Goal: Information Seeking & Learning: Learn about a topic

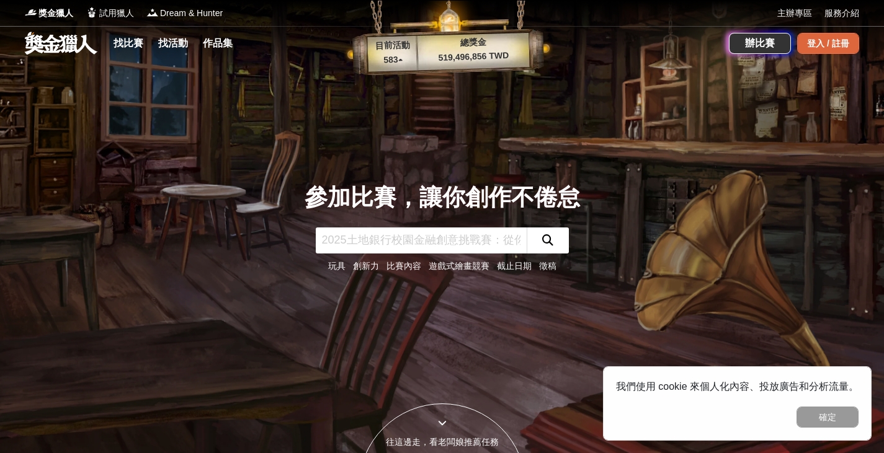
click at [830, 40] on div "登入 / 註冊" at bounding box center [828, 43] width 62 height 21
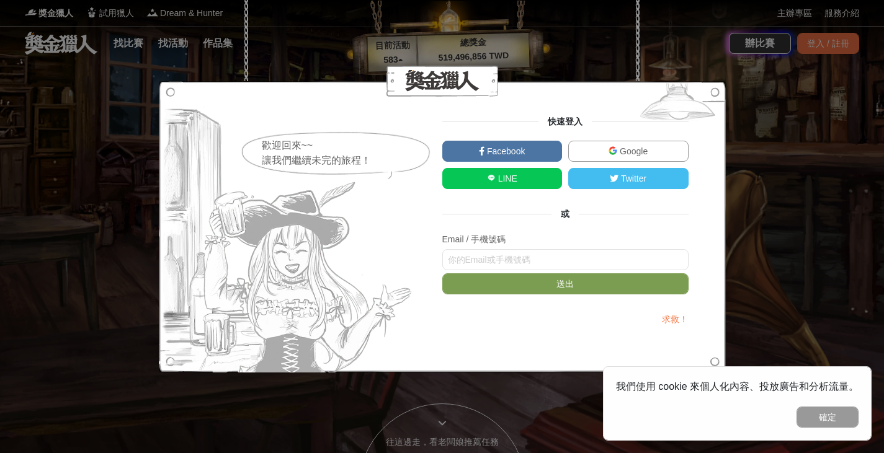
click at [647, 153] on link "Google" at bounding box center [628, 151] width 120 height 21
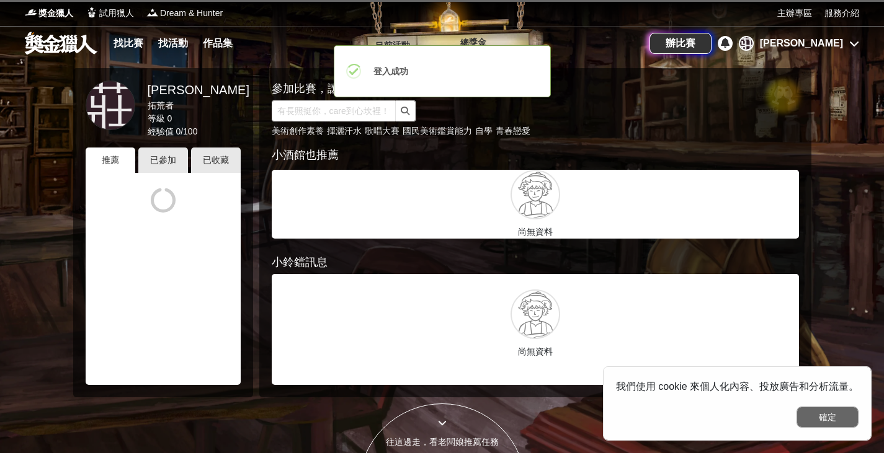
click at [809, 415] on button "確定" at bounding box center [827, 417] width 62 height 21
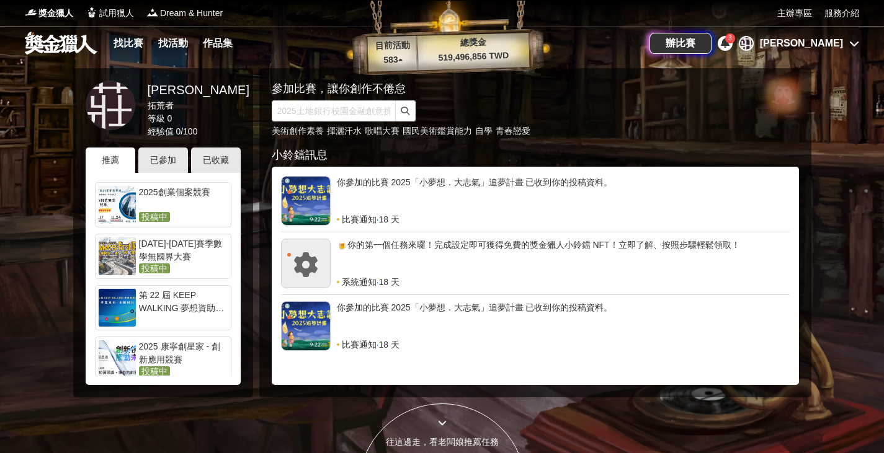
click at [415, 188] on div "你參加的比賽 2025「小夢想．大志氣」追夢計畫 已收到你的投稿資料。" at bounding box center [563, 194] width 453 height 37
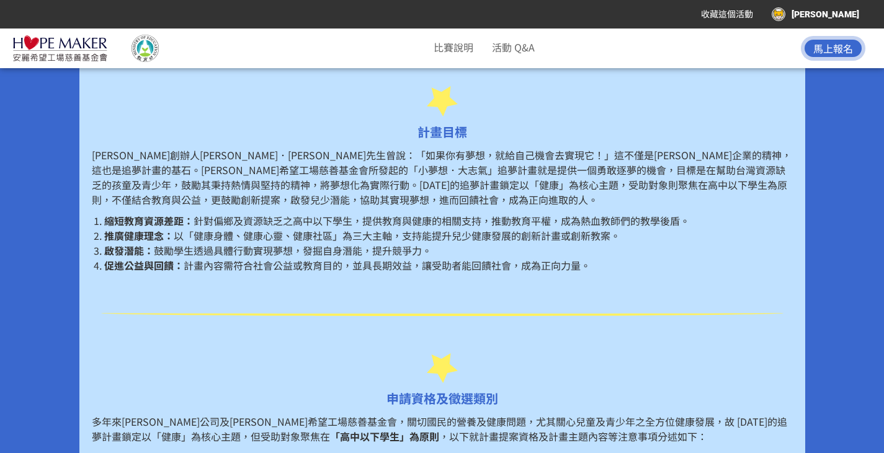
scroll to position [558, 0]
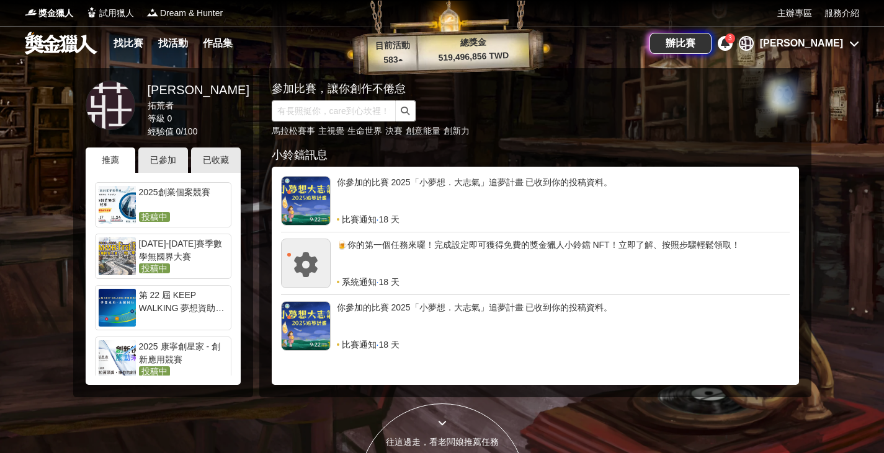
click at [779, 51] on div "辦比賽 3 莊 莊慧娟" at bounding box center [754, 43] width 210 height 35
click at [729, 46] on icon at bounding box center [724, 43] width 9 height 10
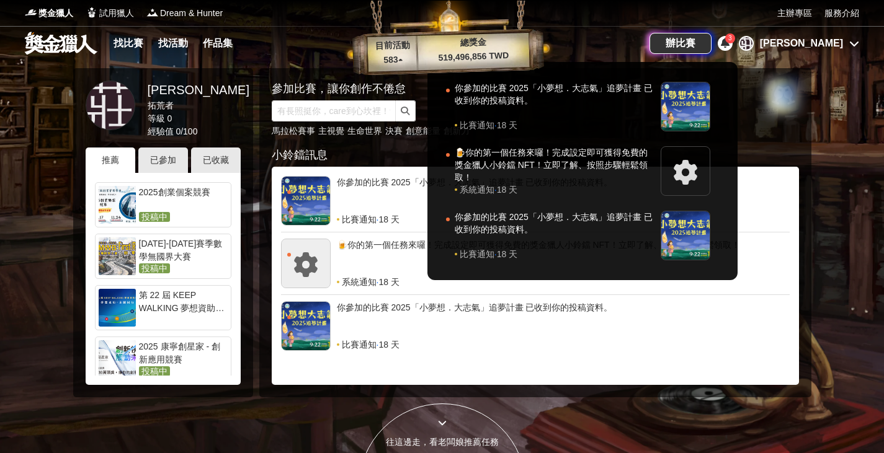
click at [162, 161] on div at bounding box center [442, 226] width 884 height 453
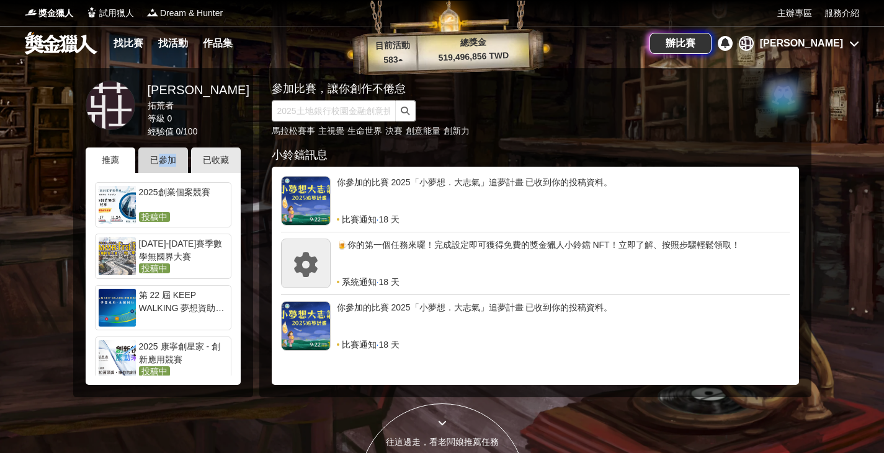
click at [162, 161] on div "已參加" at bounding box center [163, 160] width 50 height 25
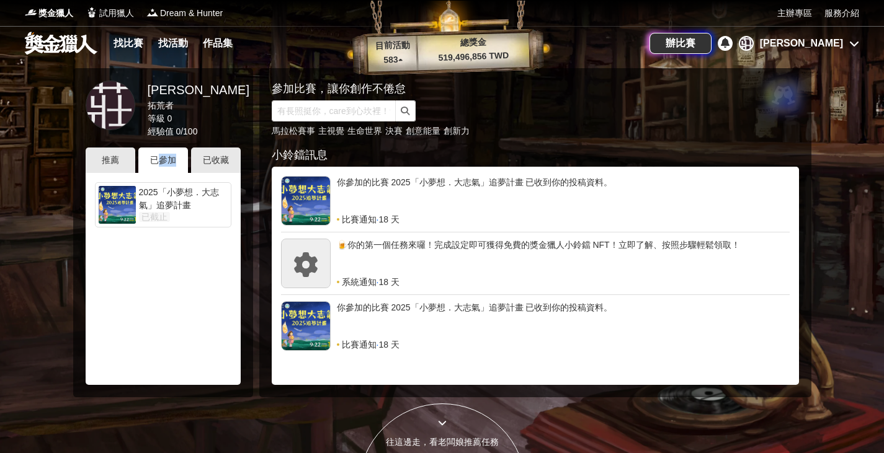
click at [176, 207] on div "2025「小夢想．大志氣」追夢計畫" at bounding box center [183, 198] width 89 height 25
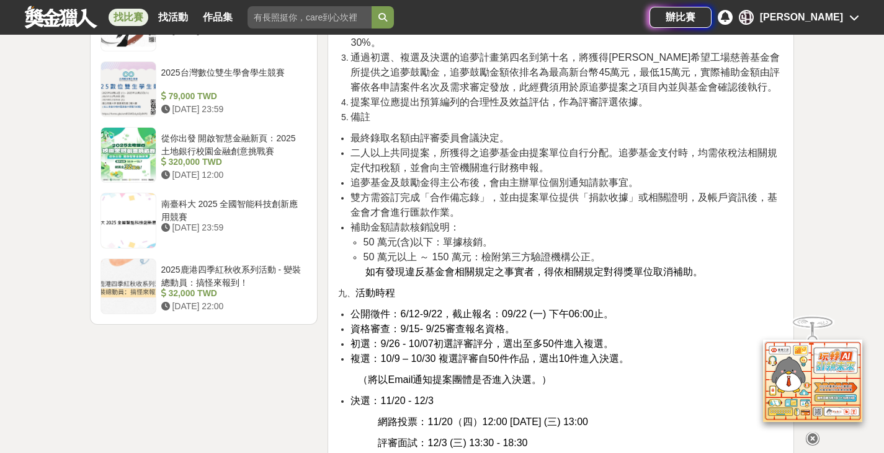
scroll to position [2046, 0]
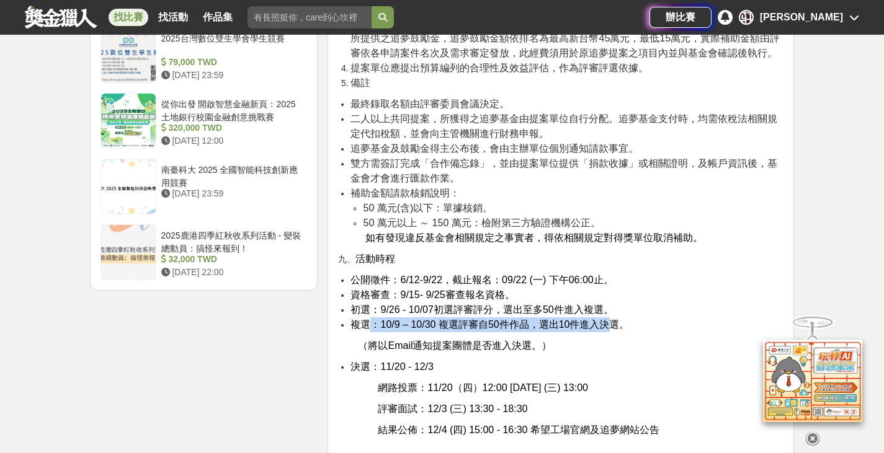
drag, startPoint x: 370, startPoint y: 281, endPoint x: 614, endPoint y: 283, distance: 244.3
click at [614, 319] on span "複選：10/9 – 10/30 複選評審自50件作品，選出10件進入決選。" at bounding box center [489, 324] width 278 height 11
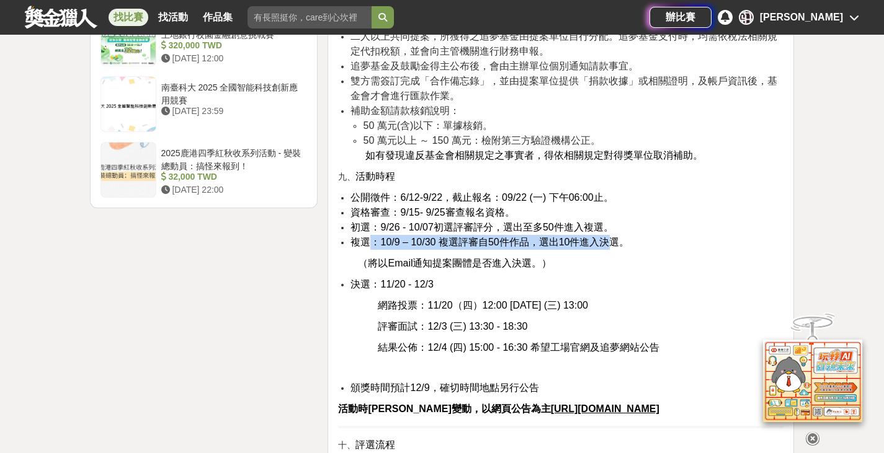
scroll to position [2170, 0]
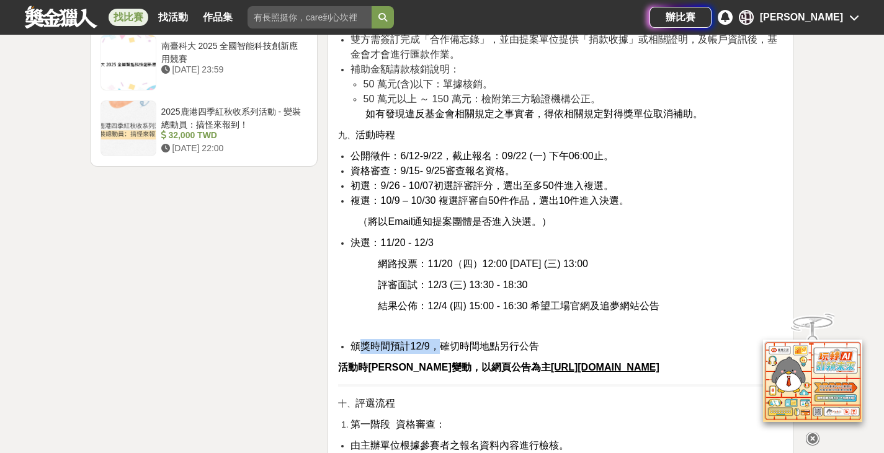
drag, startPoint x: 361, startPoint y: 300, endPoint x: 441, endPoint y: 299, distance: 80.0
click at [441, 341] on span "頒獎時間預計12/9，確切時間地點另行公告" at bounding box center [444, 346] width 188 height 11
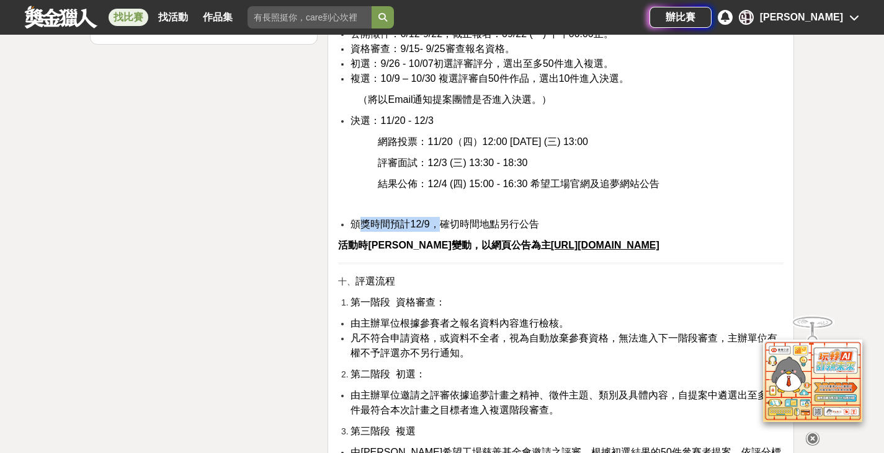
scroll to position [2294, 0]
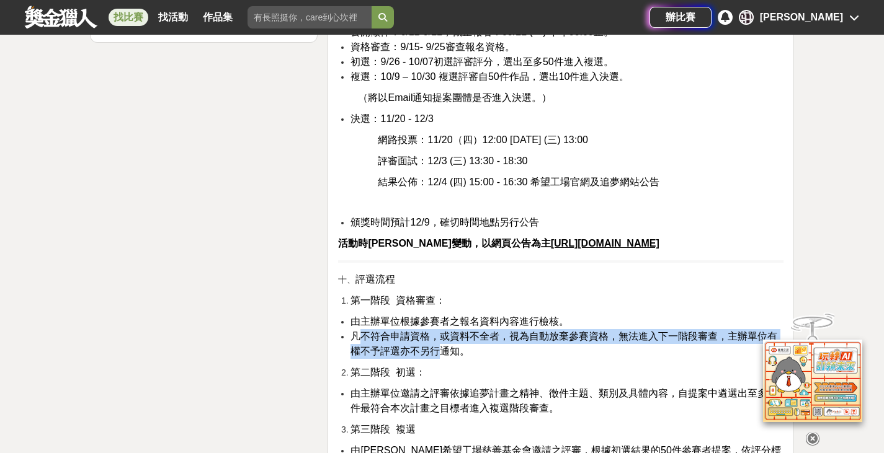
drag, startPoint x: 363, startPoint y: 291, endPoint x: 436, endPoint y: 309, distance: 75.5
click at [436, 331] on span "凡不符合申請資格，或資料不全者，視為自動放棄參賽資格，無法進入下一階段審查，主辦單位有權不予評選亦不另行通知。" at bounding box center [563, 343] width 427 height 25
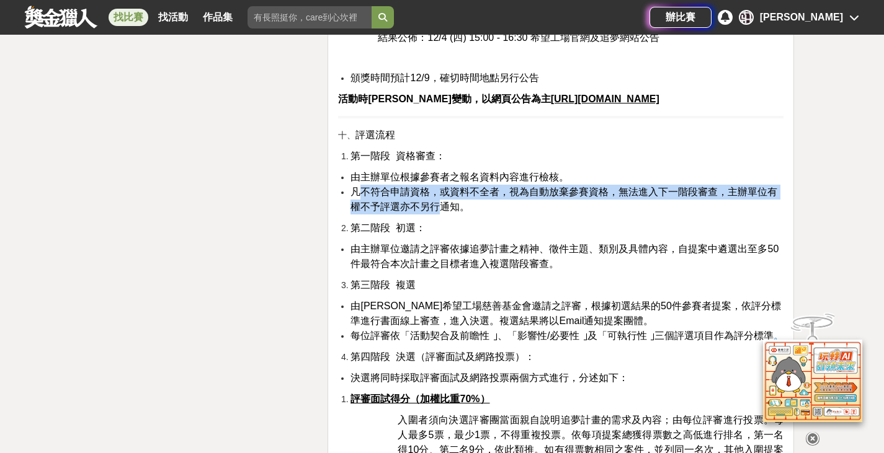
scroll to position [2480, 0]
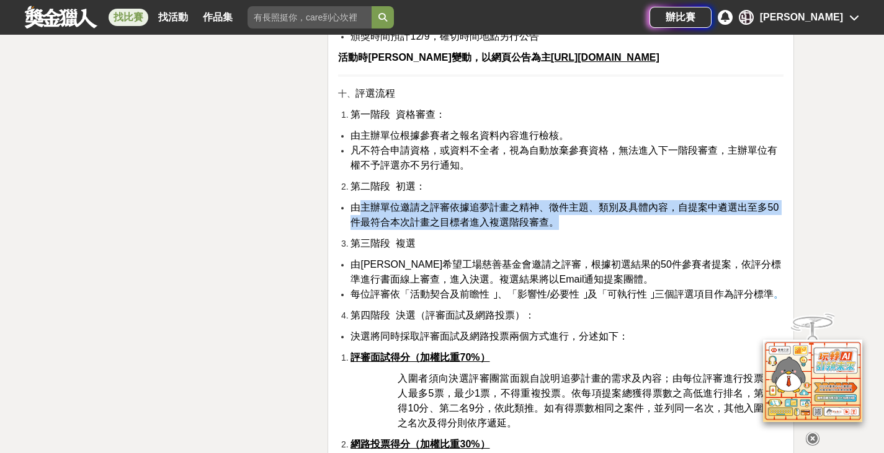
drag, startPoint x: 365, startPoint y: 164, endPoint x: 556, endPoint y: 174, distance: 191.8
click at [556, 202] on span "由主辦單位邀請之評審依據追夢計畫之精神、徵件主題、類別及具體內容，自提案中遴選出至多50件最符合本次計畫之目標者進入複選階段審查。" at bounding box center [564, 214] width 428 height 25
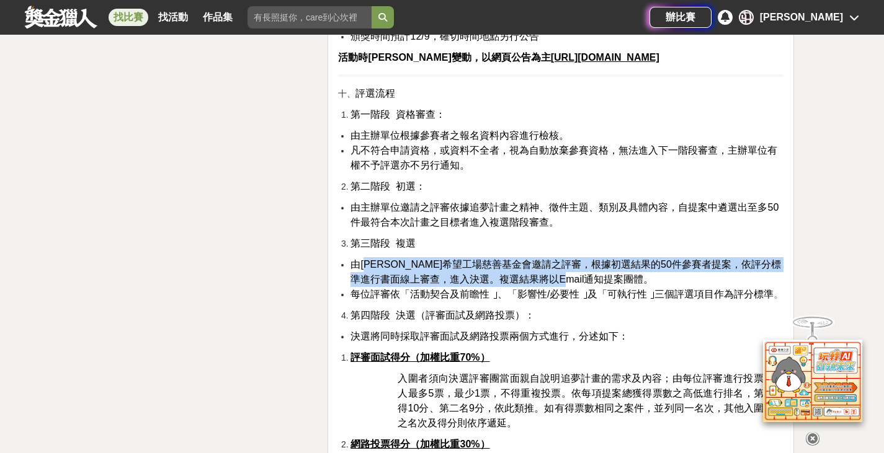
drag, startPoint x: 368, startPoint y: 216, endPoint x: 640, endPoint y: 229, distance: 272.5
click at [640, 257] on li "由安麗希望工場慈善基金會邀請之評審，根據初選結果的50件參賽者提案，依評分標準進行書面線上審查，進入決選。複選結果將以Email通知提案團體。" at bounding box center [566, 272] width 433 height 30
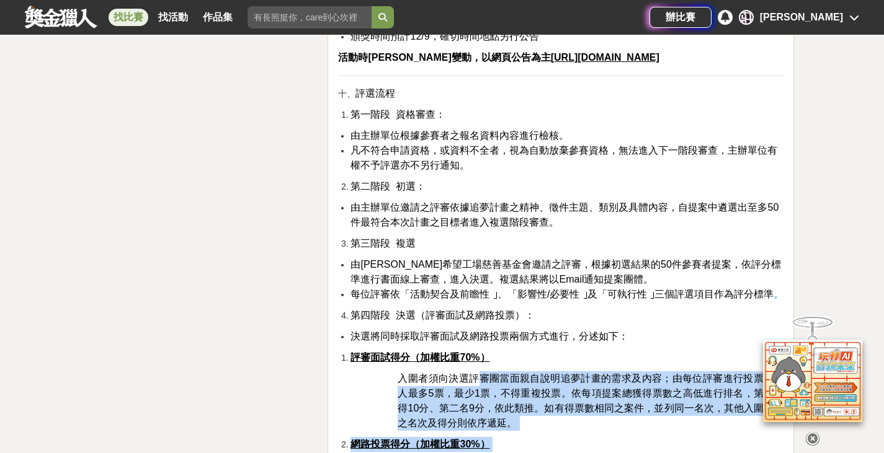
drag, startPoint x: 476, startPoint y: 337, endPoint x: 768, endPoint y: 332, distance: 291.5
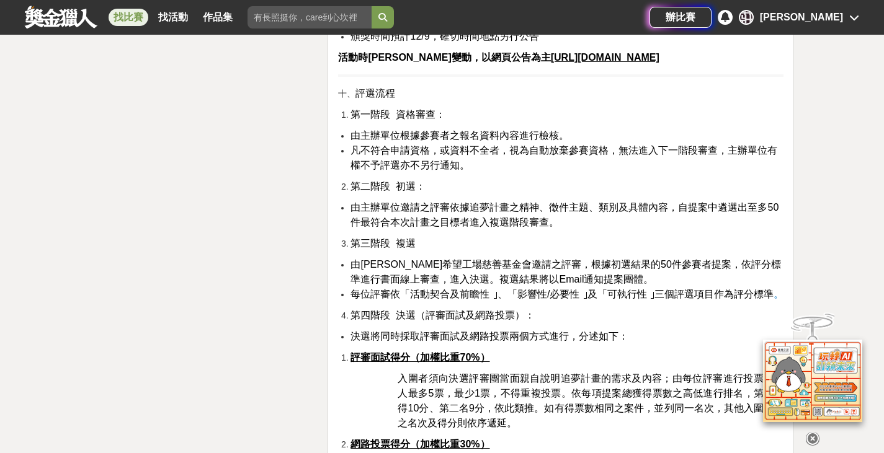
click at [658, 350] on li "評審面試得分（加權比重70%）" at bounding box center [566, 357] width 433 height 15
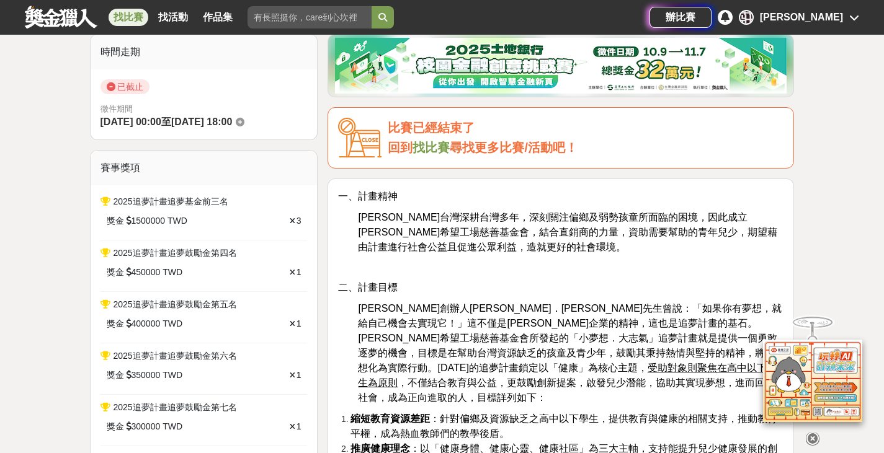
scroll to position [124, 0]
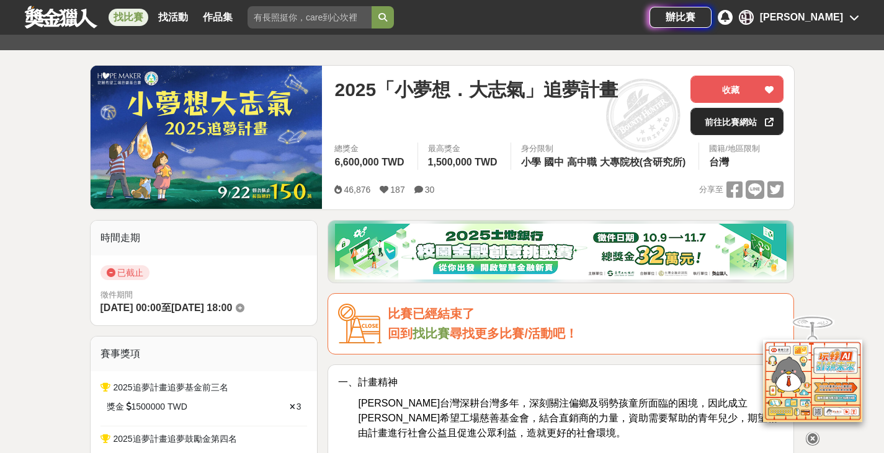
click at [757, 120] on link "前往比賽網站" at bounding box center [736, 121] width 93 height 27
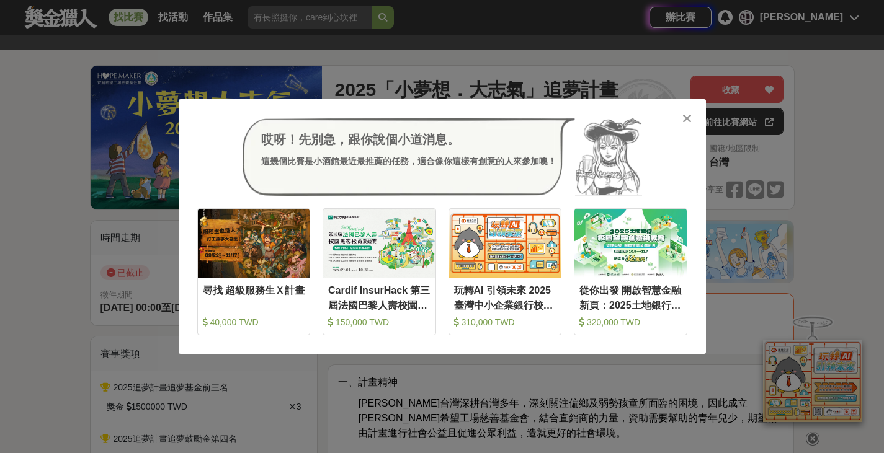
click at [688, 118] on icon at bounding box center [686, 118] width 9 height 12
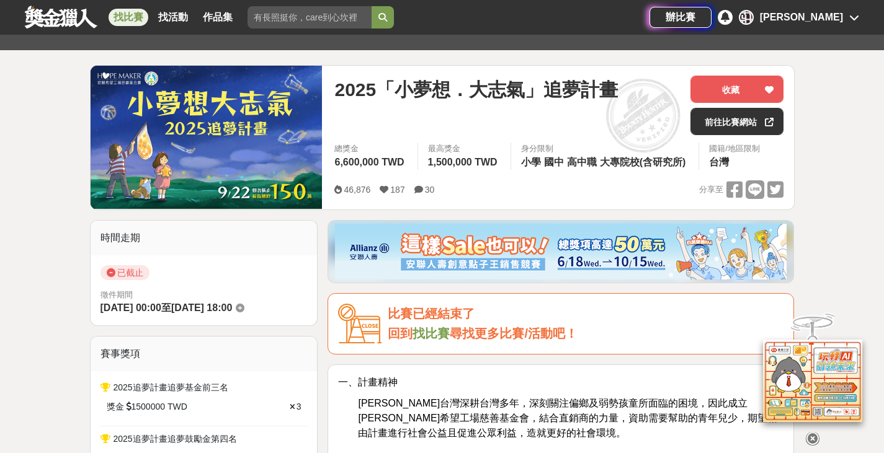
click at [433, 319] on div "比賽已經結束了" at bounding box center [586, 314] width 396 height 20
click at [172, 16] on link "找活動" at bounding box center [173, 17] width 40 height 17
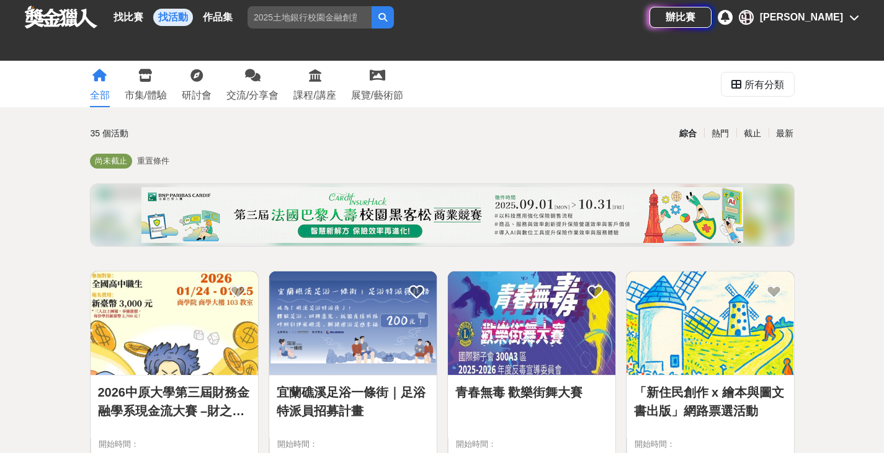
click at [548, 219] on img at bounding box center [441, 215] width 601 height 56
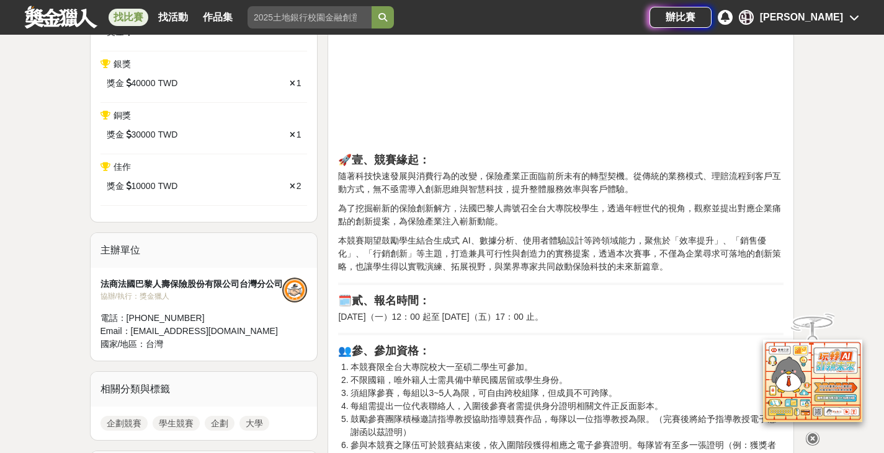
scroll to position [558, 0]
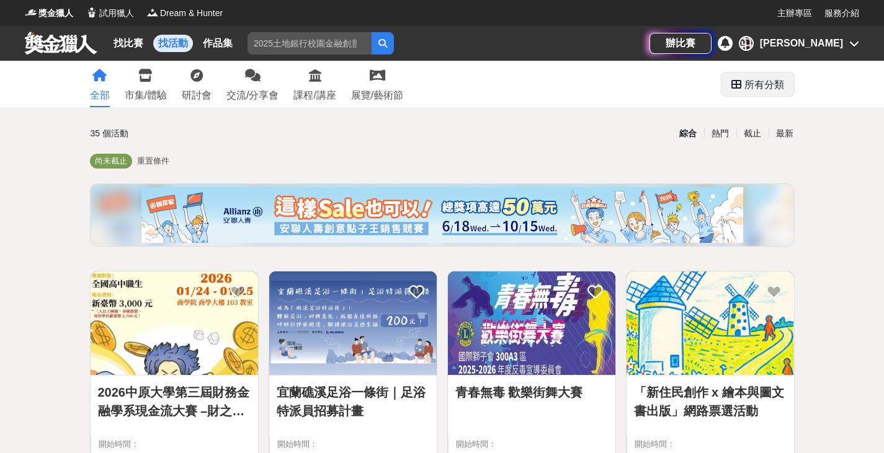
click at [756, 91] on div "所有分類" at bounding box center [764, 85] width 40 height 25
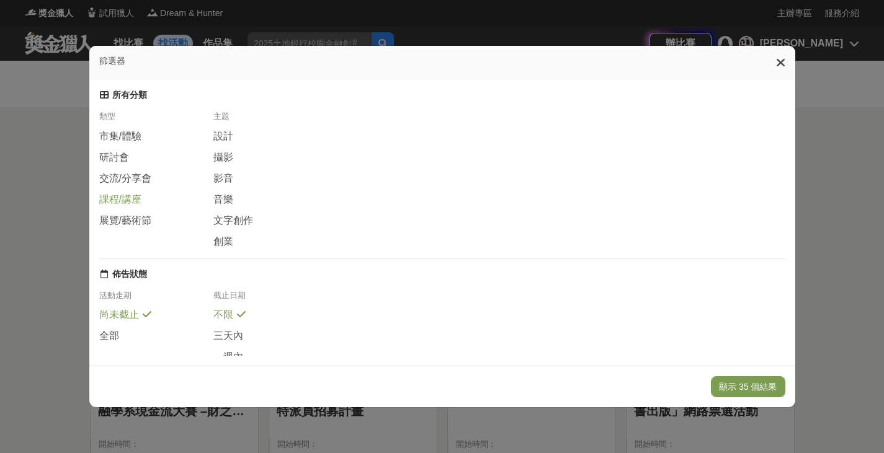
click at [109, 203] on span "課程/講座" at bounding box center [120, 199] width 42 height 13
click at [758, 388] on button "顯示 16 個結果" at bounding box center [748, 386] width 74 height 21
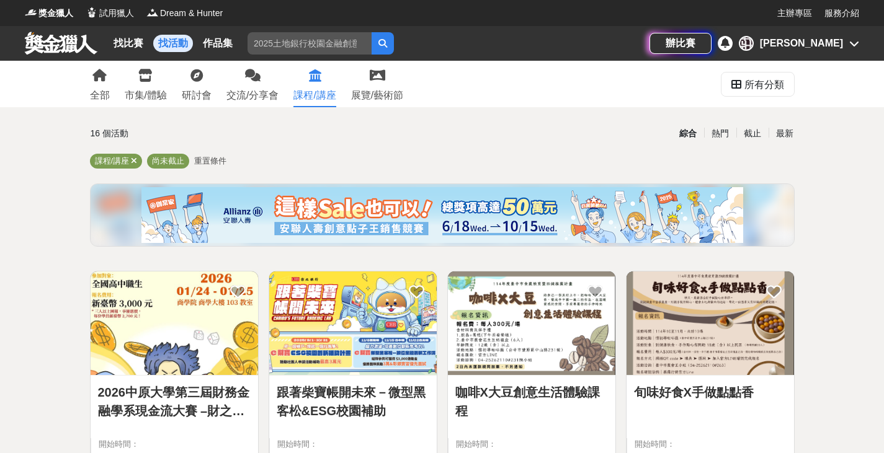
click at [350, 387] on link "跟著柴寶帳開未來－微型黑客松&ESG校園補助" at bounding box center [353, 401] width 153 height 37
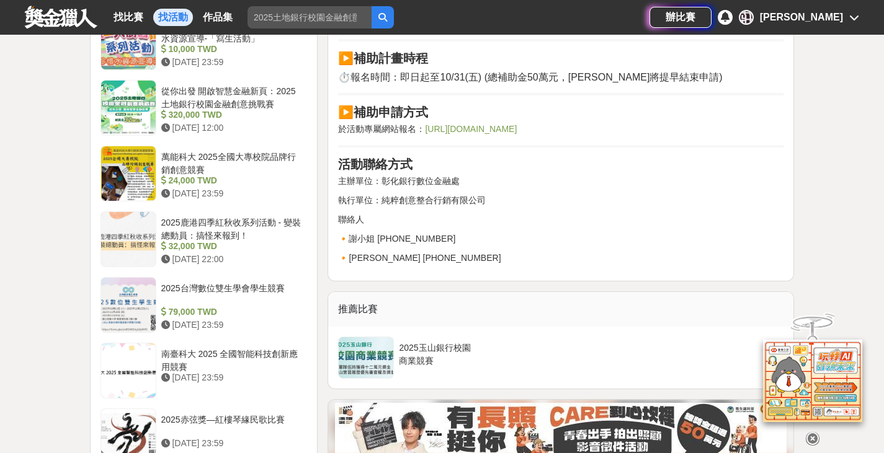
scroll to position [1240, 0]
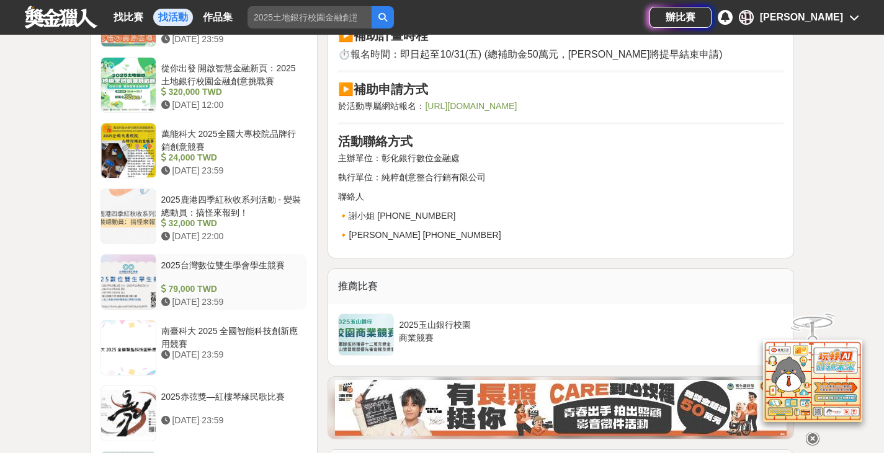
click at [279, 269] on div "2025台灣數位雙生學會學生競賽" at bounding box center [231, 271] width 141 height 24
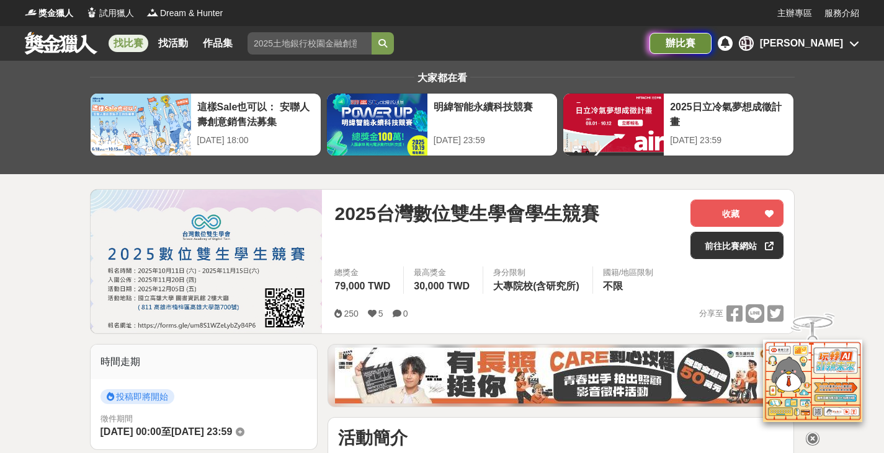
click at [711, 45] on div "辦比賽" at bounding box center [680, 43] width 62 height 21
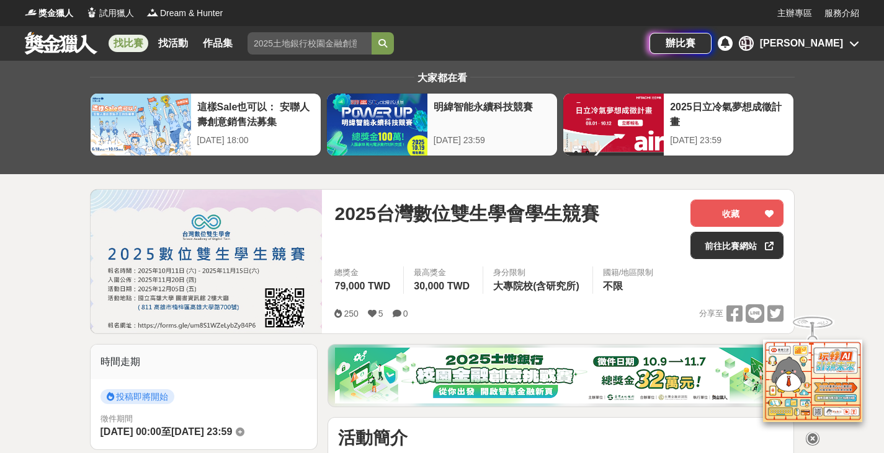
click at [466, 120] on div "明緯智能永續科技競賽" at bounding box center [491, 114] width 117 height 28
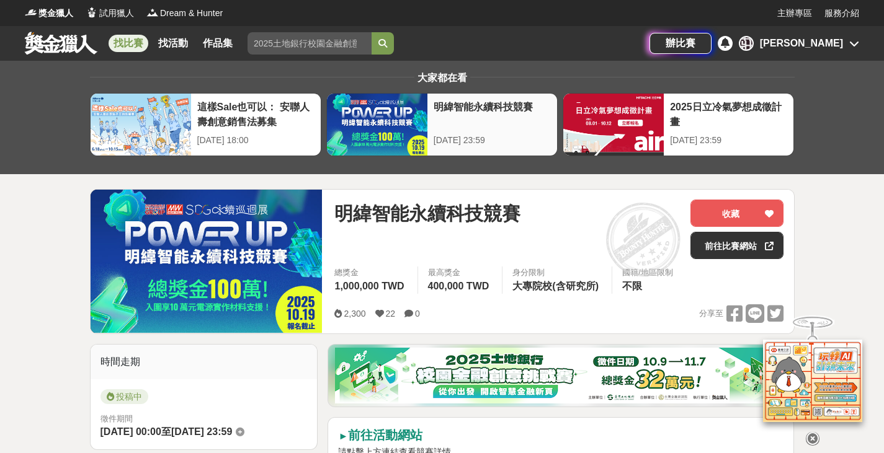
click at [484, 110] on div "明緯智能永續科技競賽" at bounding box center [491, 114] width 117 height 28
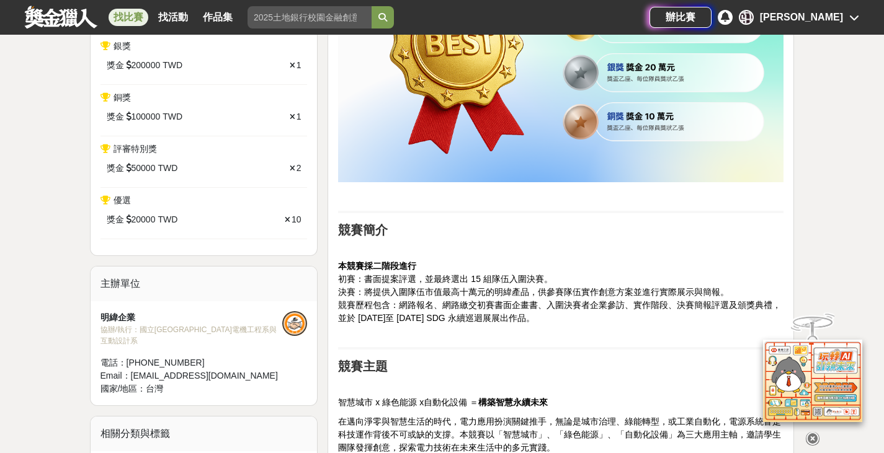
scroll to position [496, 0]
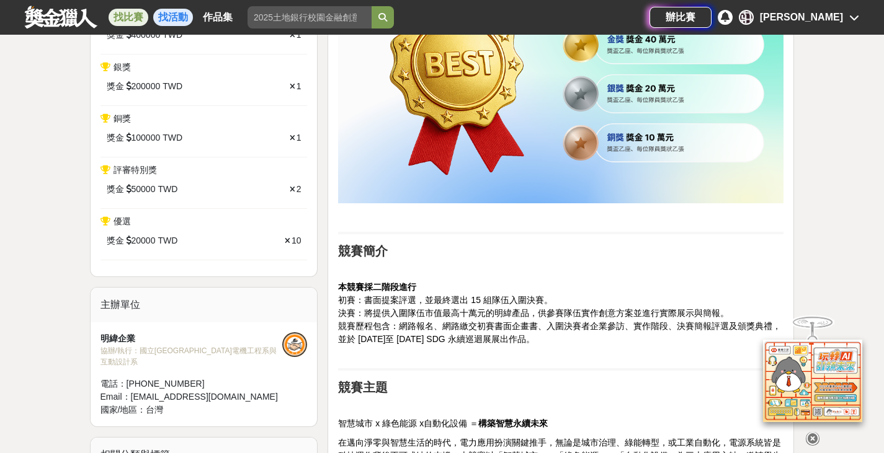
click at [168, 19] on link "找活動" at bounding box center [173, 17] width 40 height 17
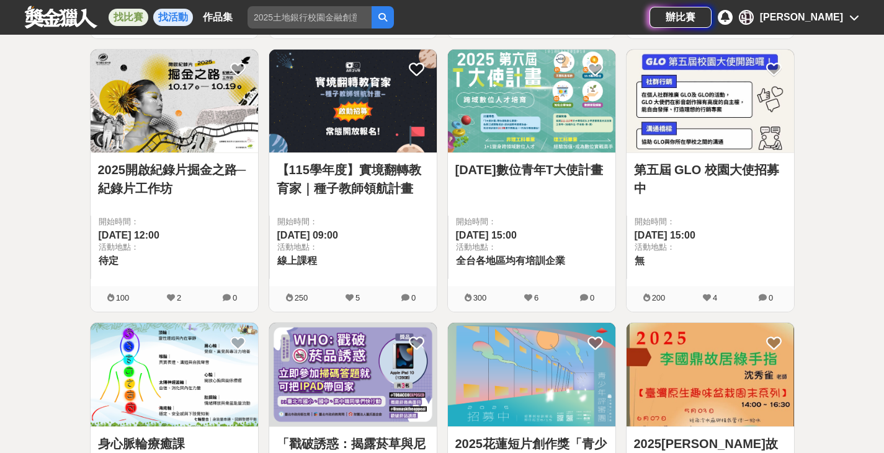
click at [136, 16] on link "找比賽" at bounding box center [129, 17] width 40 height 17
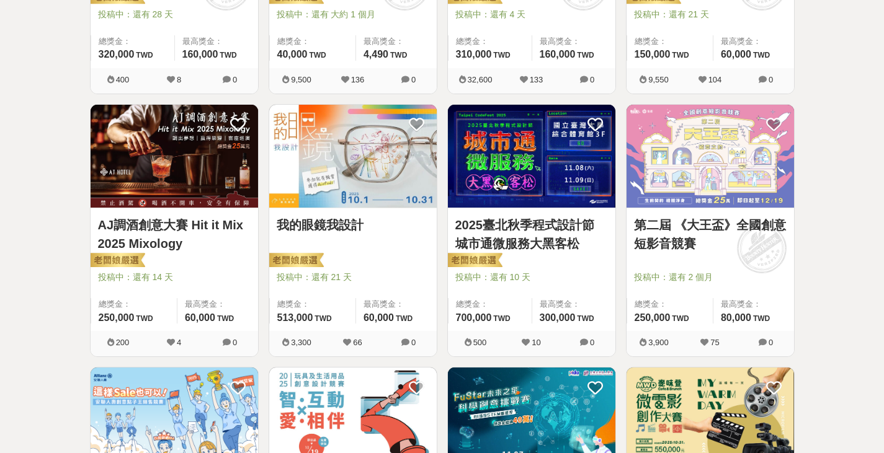
scroll to position [434, 0]
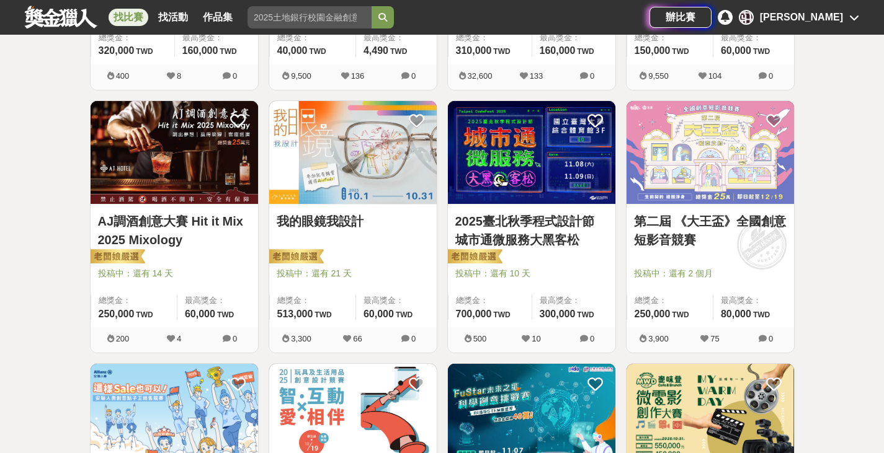
click at [704, 226] on link "第二屆 《大王盃》全國創意短影音競賽" at bounding box center [710, 230] width 153 height 37
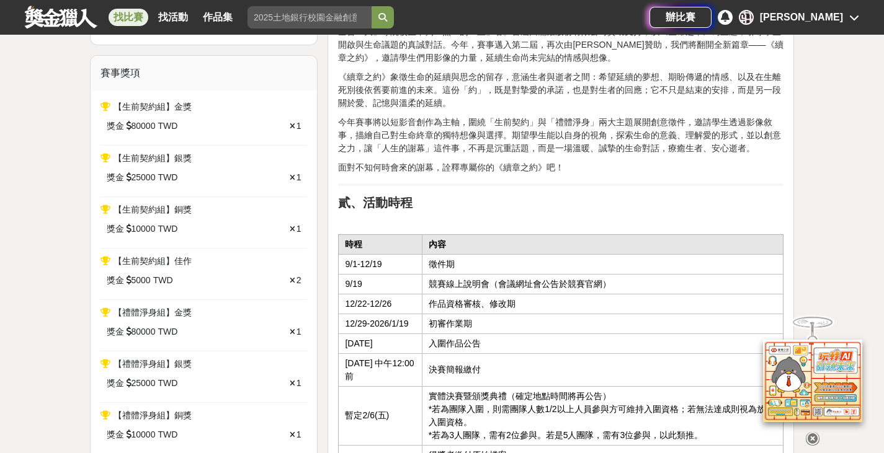
scroll to position [434, 0]
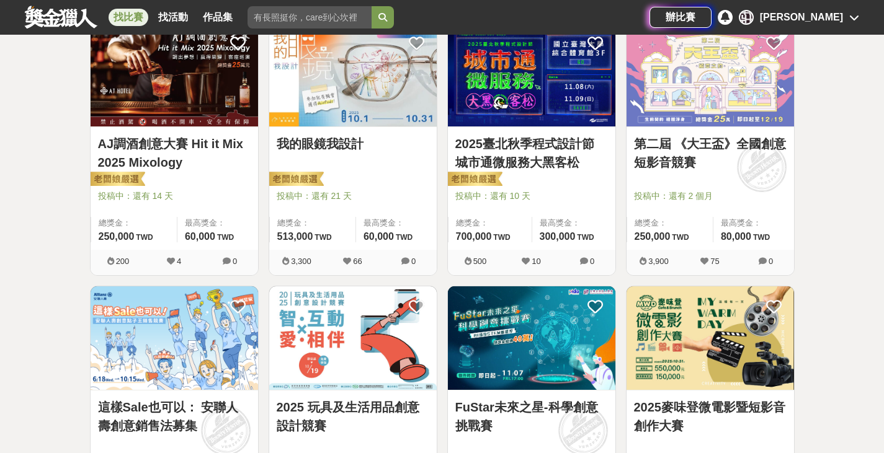
scroll to position [558, 0]
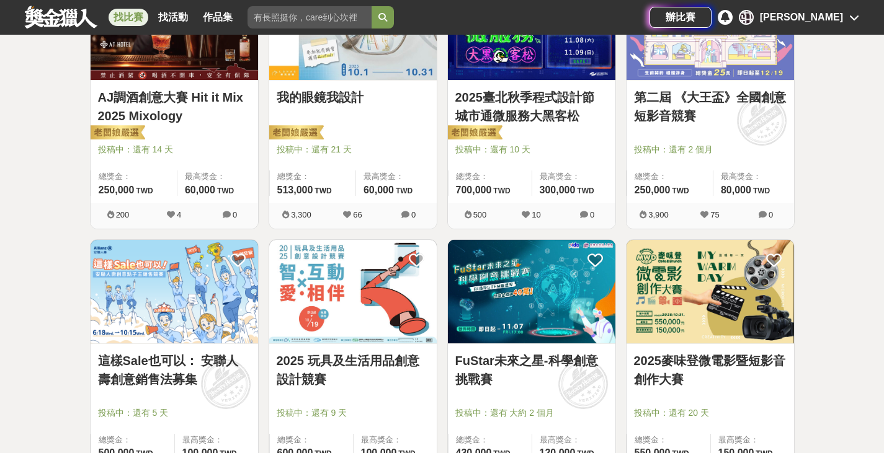
click at [368, 306] on img at bounding box center [352, 292] width 167 height 104
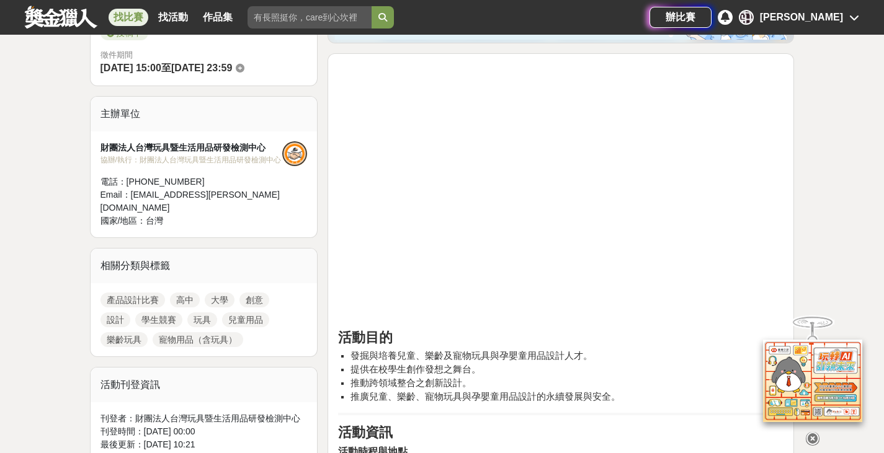
scroll to position [372, 0]
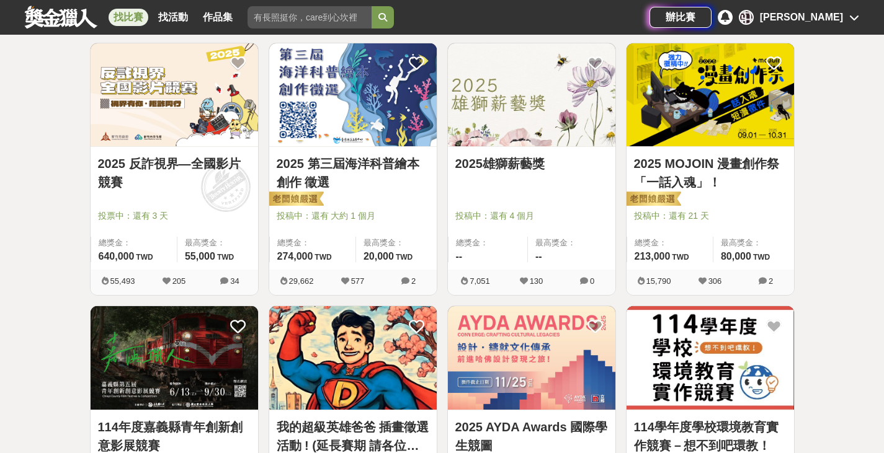
scroll to position [1364, 0]
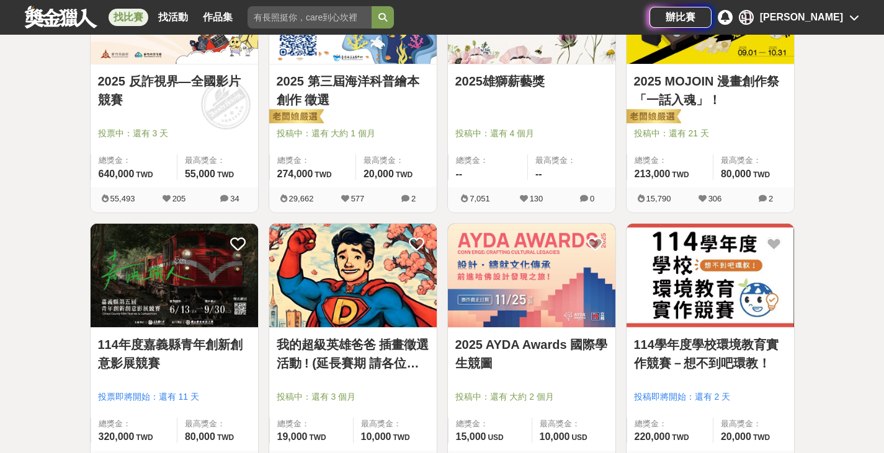
click at [709, 353] on link "114學年度學校環境教育實作競賽－想不到吧環教！" at bounding box center [710, 353] width 153 height 37
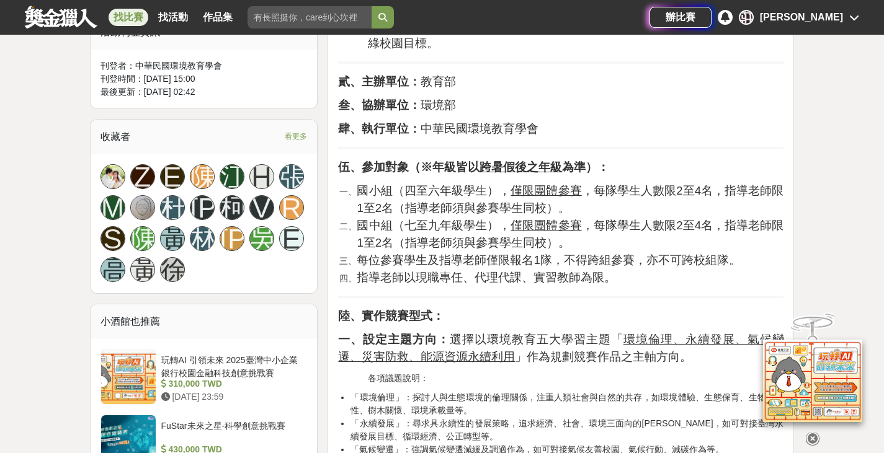
scroll to position [806, 0]
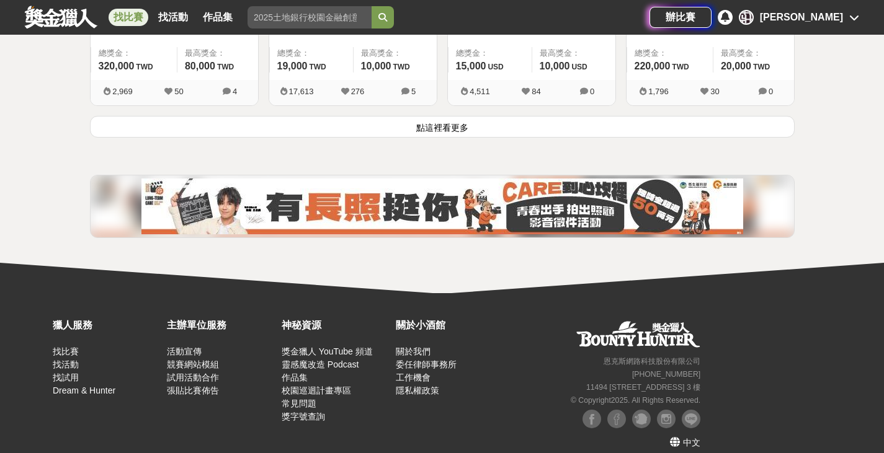
scroll to position [1736, 0]
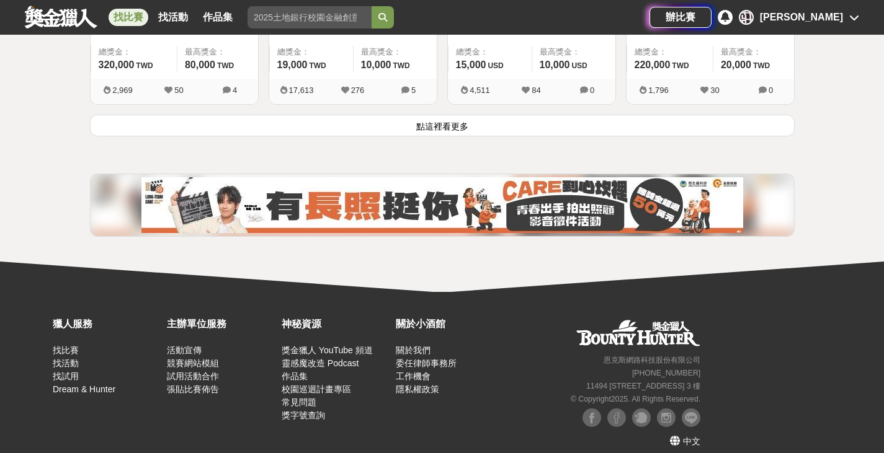
click at [123, 16] on link "找比賽" at bounding box center [129, 17] width 40 height 17
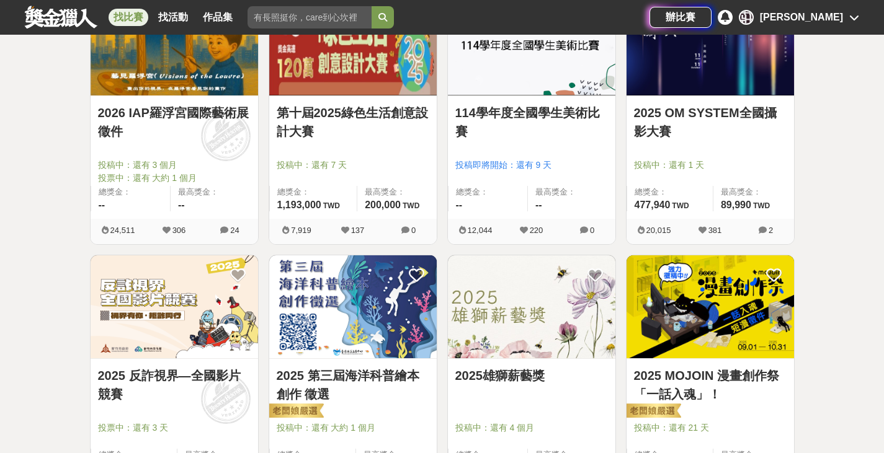
scroll to position [1066, 0]
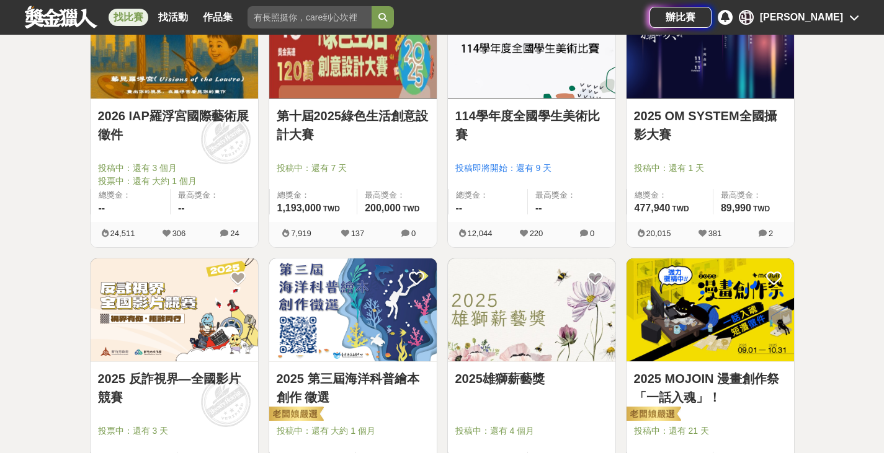
click at [117, 14] on link "找比賽" at bounding box center [129, 17] width 40 height 17
click at [134, 18] on link "找比賽" at bounding box center [129, 17] width 40 height 17
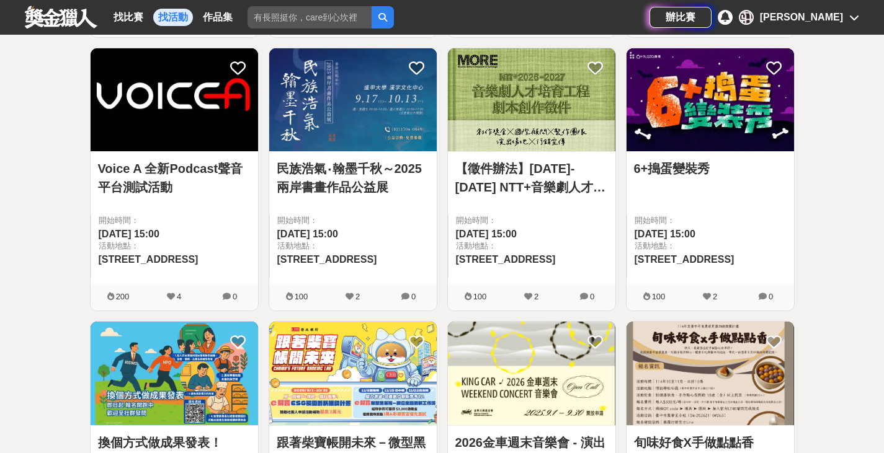
scroll to position [496, 0]
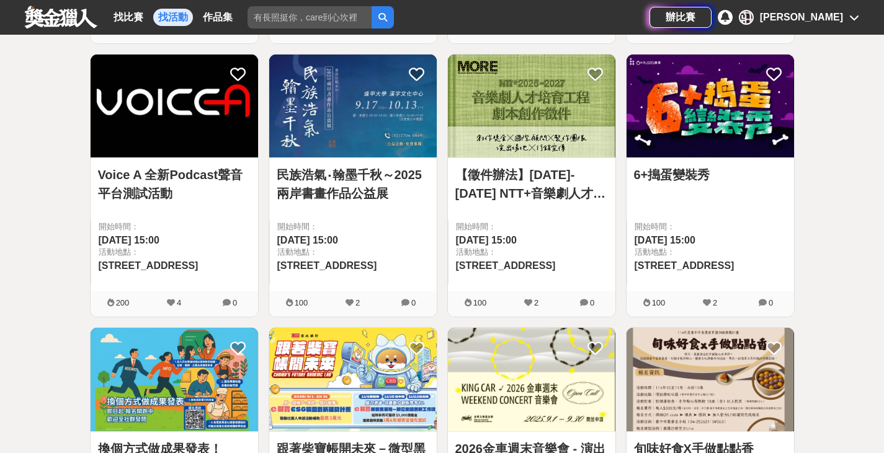
scroll to position [193, 0]
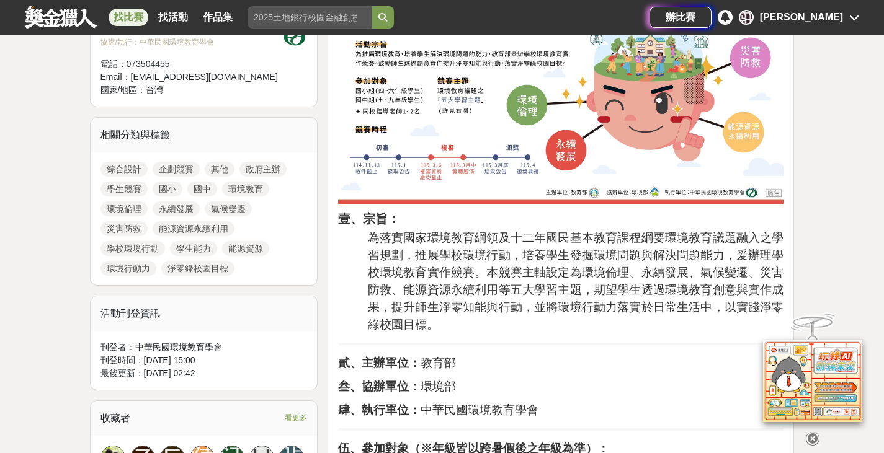
scroll to position [558, 0]
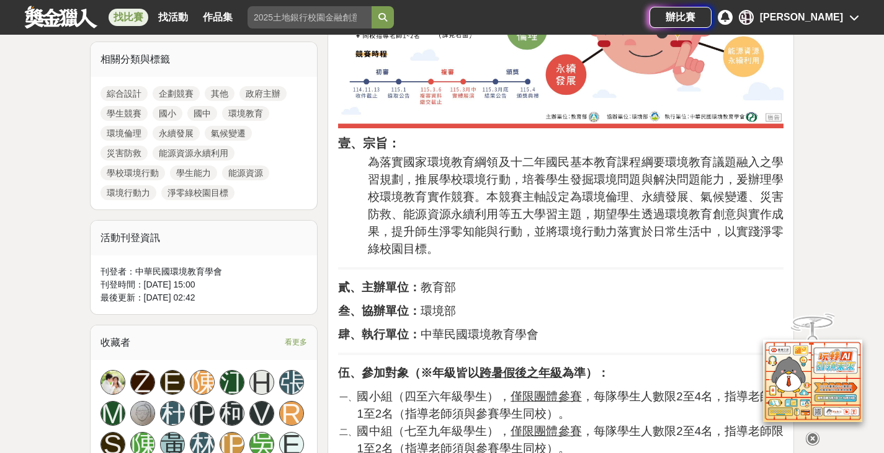
click at [138, 15] on link "找比賽" at bounding box center [129, 17] width 40 height 17
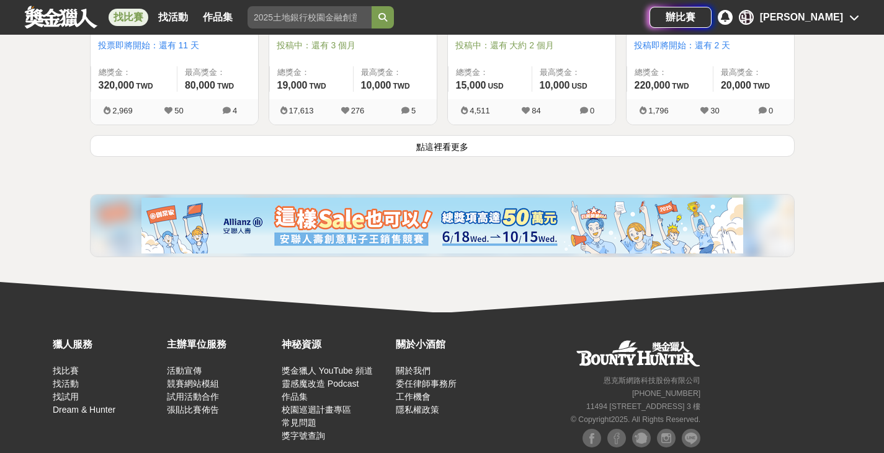
scroll to position [1736, 0]
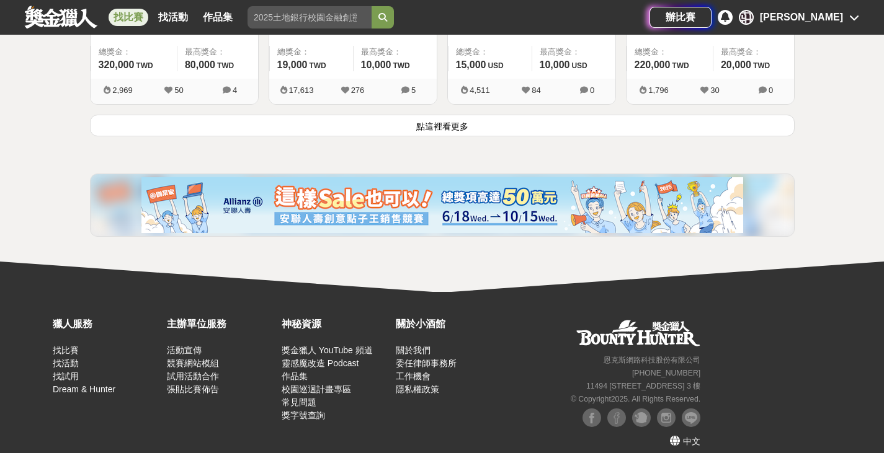
click at [436, 123] on button "點這裡看更多" at bounding box center [442, 126] width 704 height 22
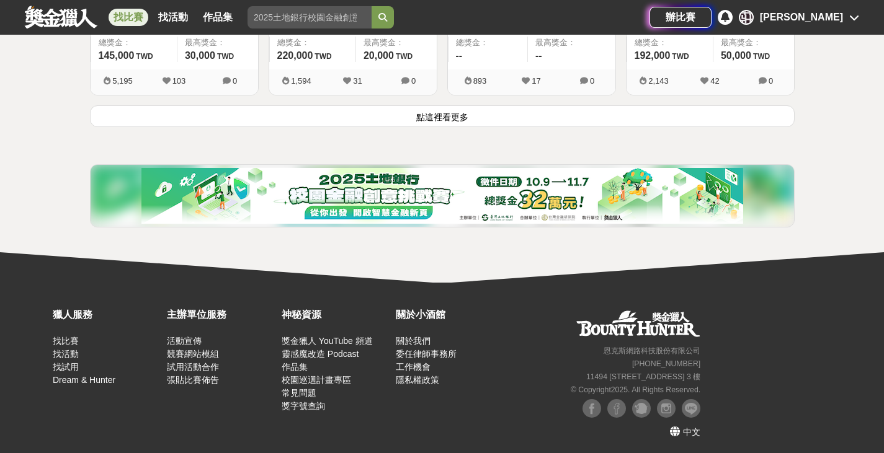
scroll to position [3328, 0]
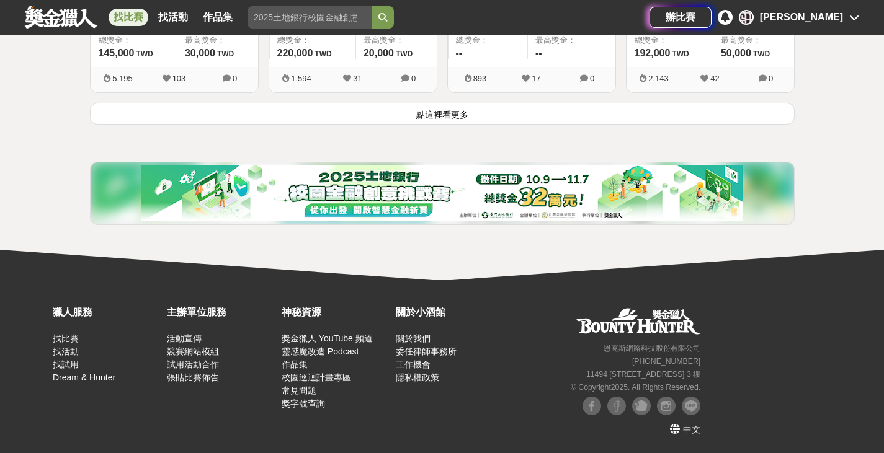
click at [416, 112] on button "點這裡看更多" at bounding box center [442, 114] width 704 height 22
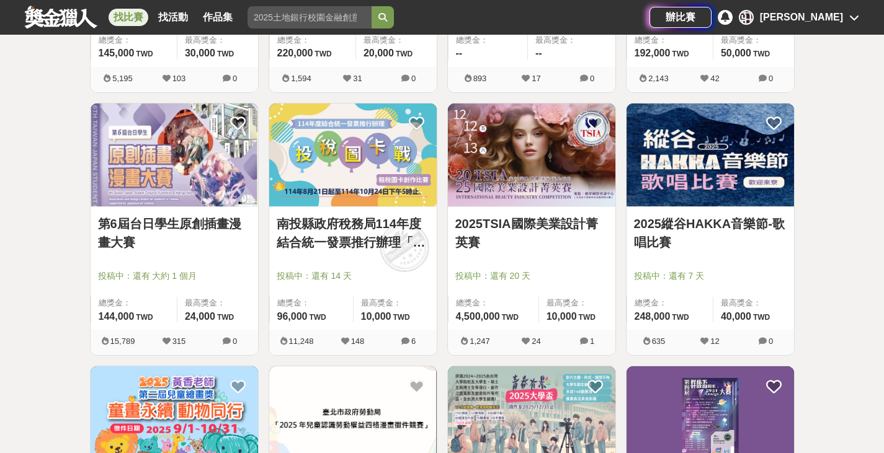
click at [726, 221] on link "2025縱谷HAKKA音樂節-歌唱比賽" at bounding box center [710, 233] width 153 height 37
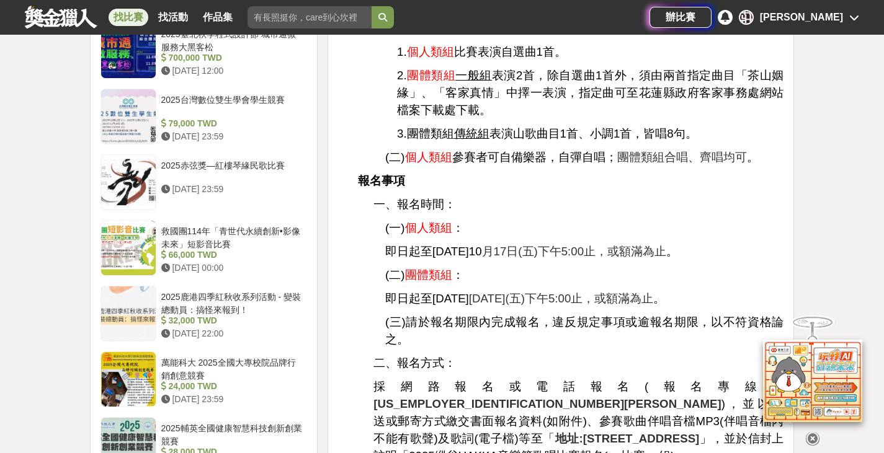
scroll to position [1240, 0]
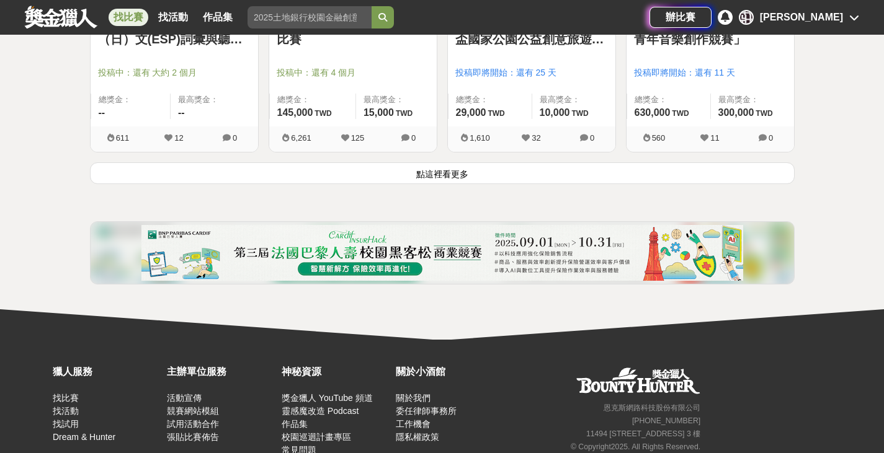
scroll to position [4878, 0]
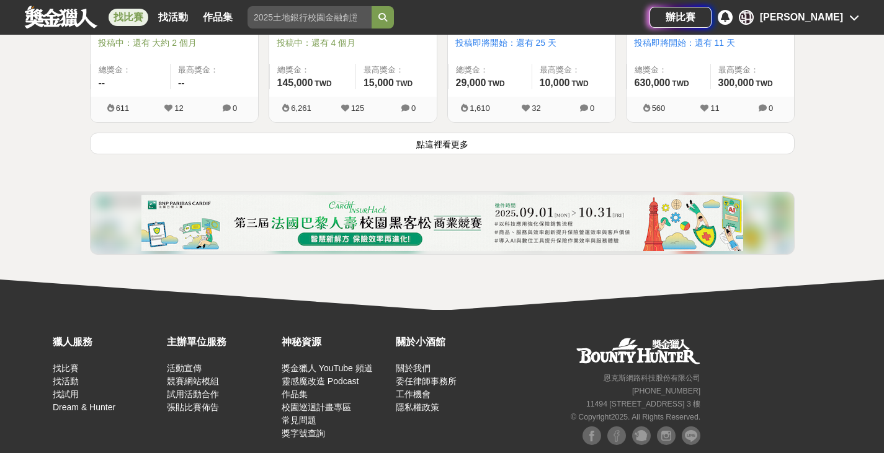
click at [451, 148] on button "點這裡看更多" at bounding box center [442, 144] width 704 height 22
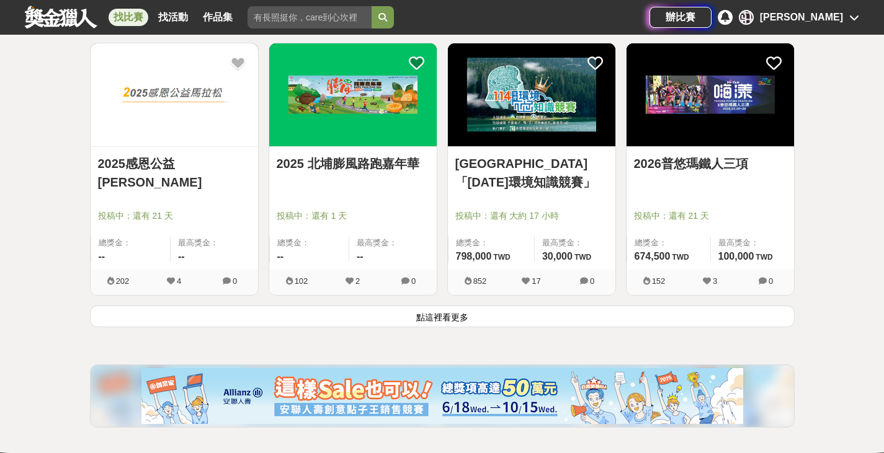
scroll to position [6242, 0]
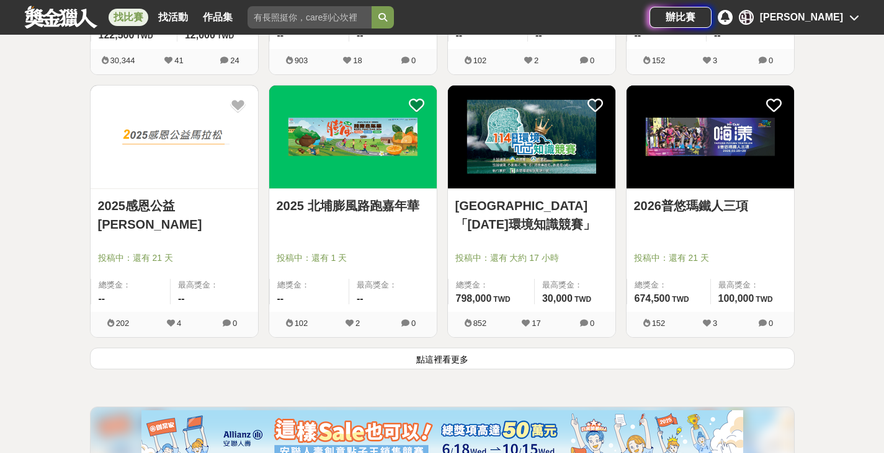
click at [453, 363] on button "點這裡看更多" at bounding box center [442, 359] width 704 height 22
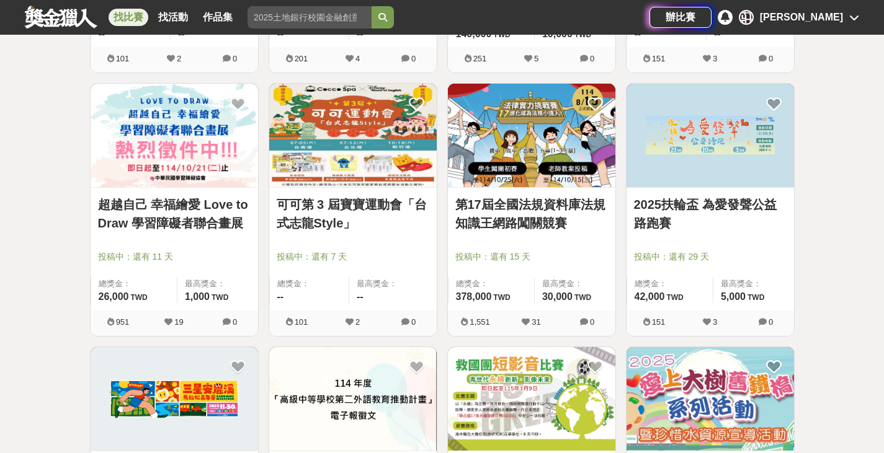
scroll to position [7296, 0]
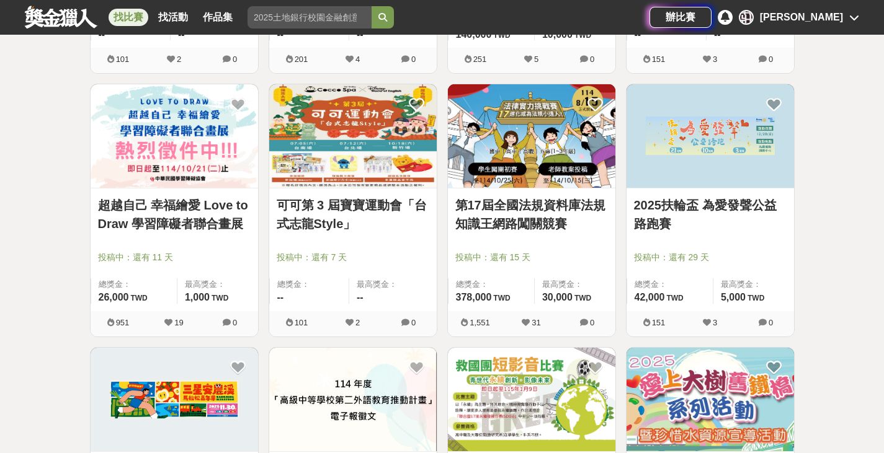
click at [191, 219] on link "超越自己 幸福繪愛 Love to Draw 學習障礙者聯合畫展" at bounding box center [174, 214] width 153 height 37
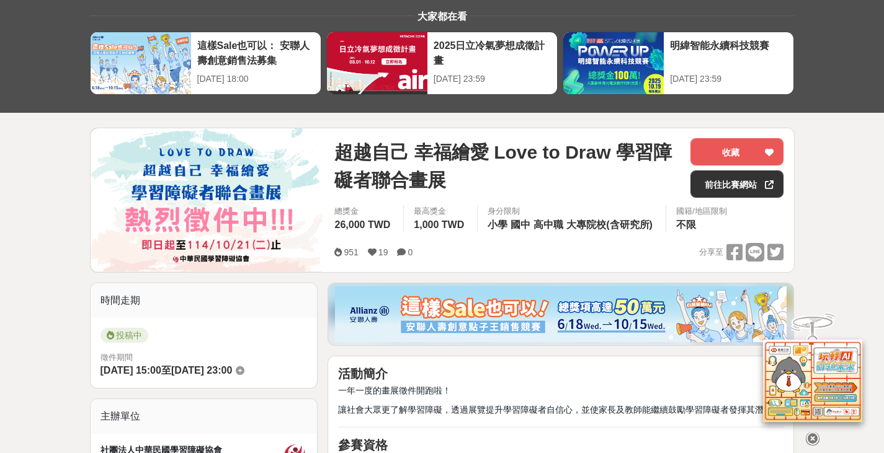
scroll to position [62, 0]
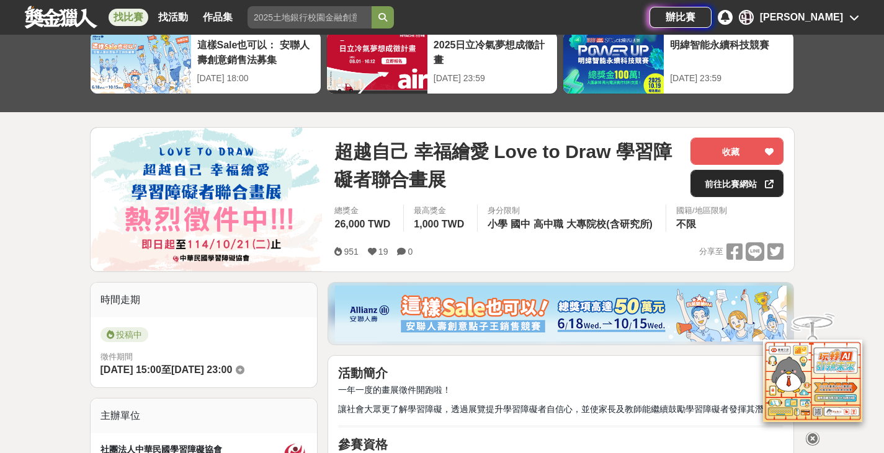
click at [759, 184] on link "前往比賽網站" at bounding box center [736, 183] width 93 height 27
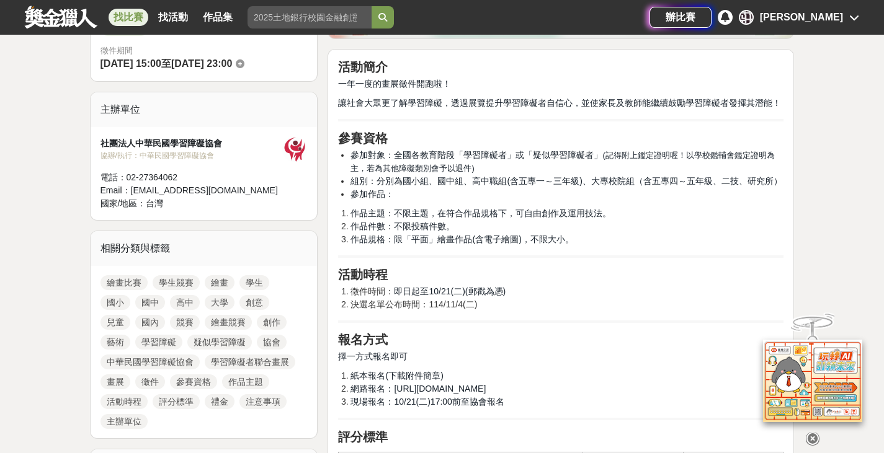
scroll to position [372, 0]
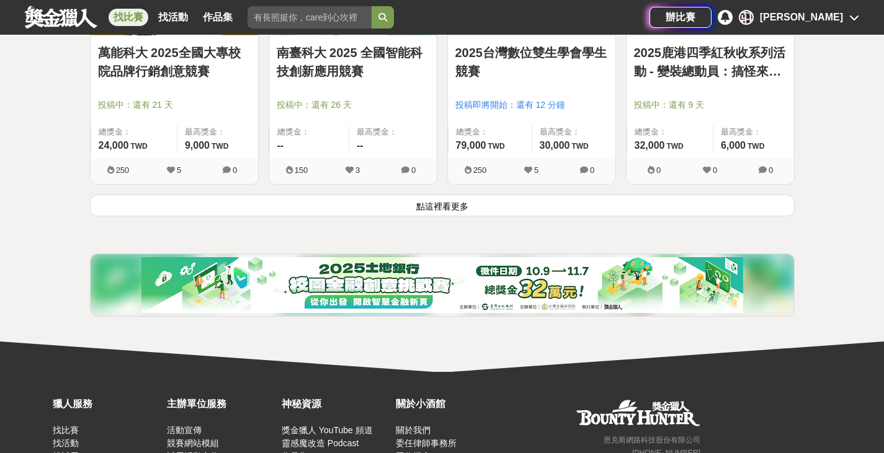
scroll to position [7978, 0]
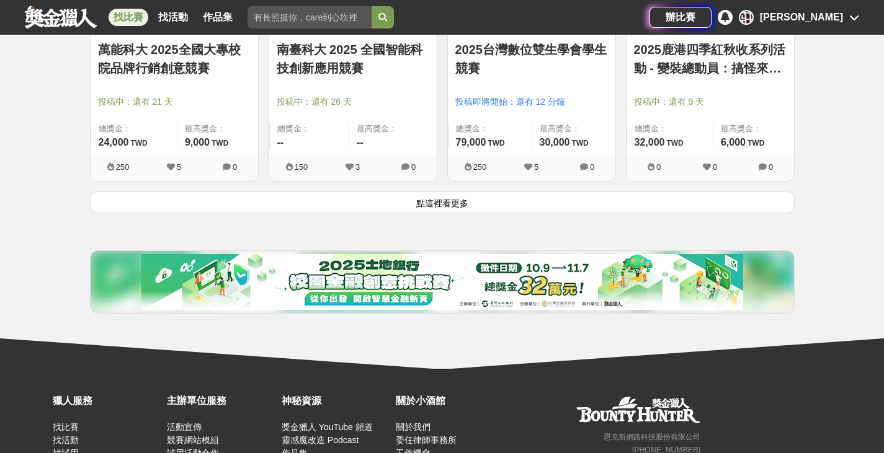
click at [557, 203] on button "點這裡看更多" at bounding box center [442, 203] width 704 height 22
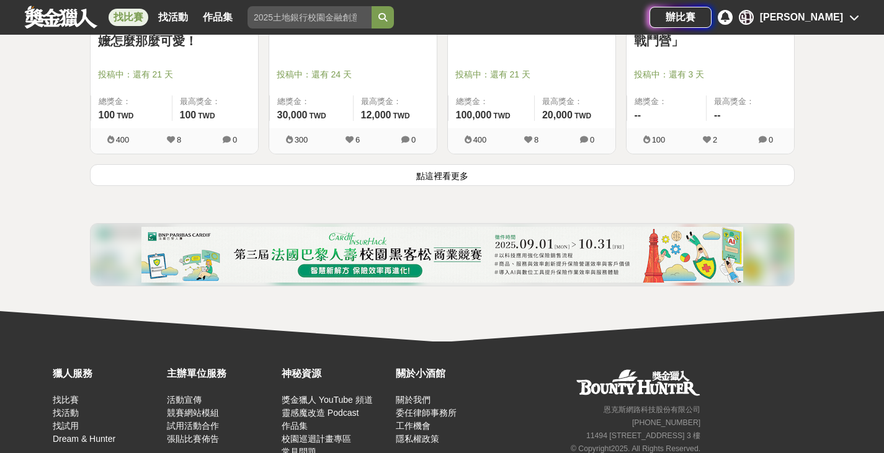
scroll to position [9585, 0]
click at [477, 185] on button "點這裡看更多" at bounding box center [442, 175] width 704 height 22
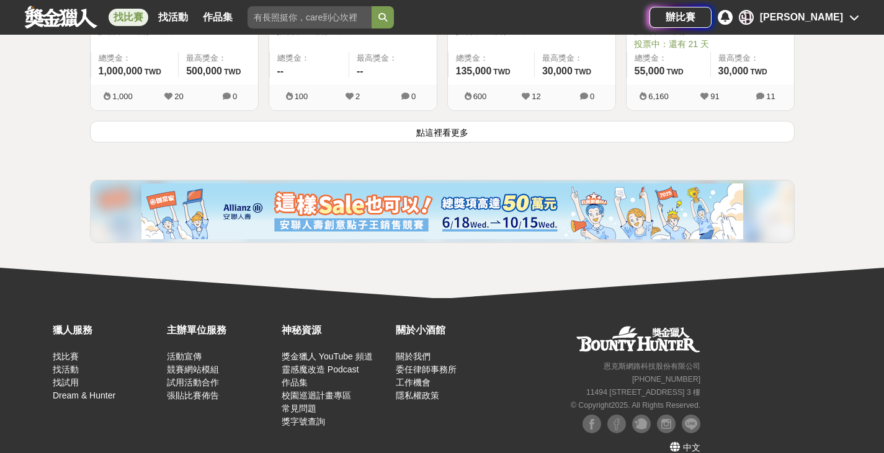
scroll to position [11165, 0]
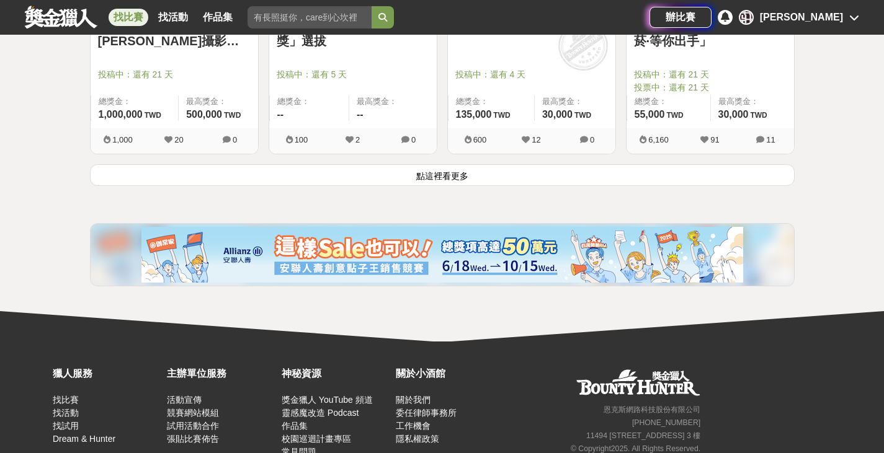
click at [472, 179] on button "點這裡看更多" at bounding box center [442, 175] width 704 height 22
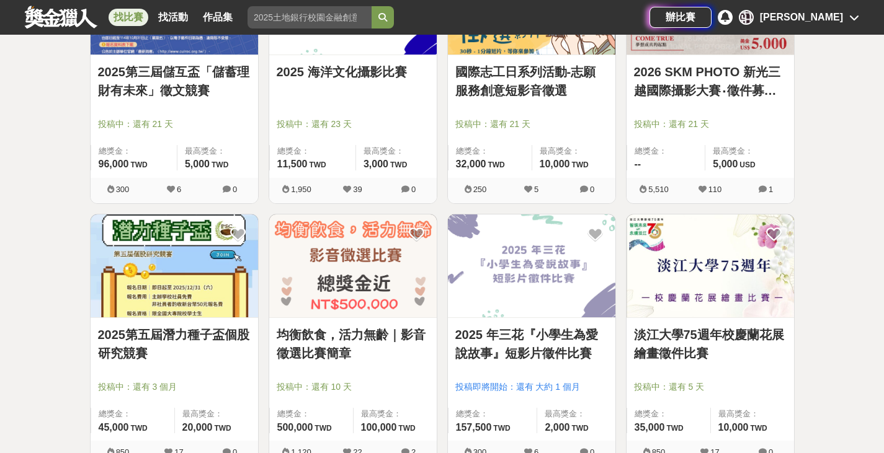
scroll to position [11413, 0]
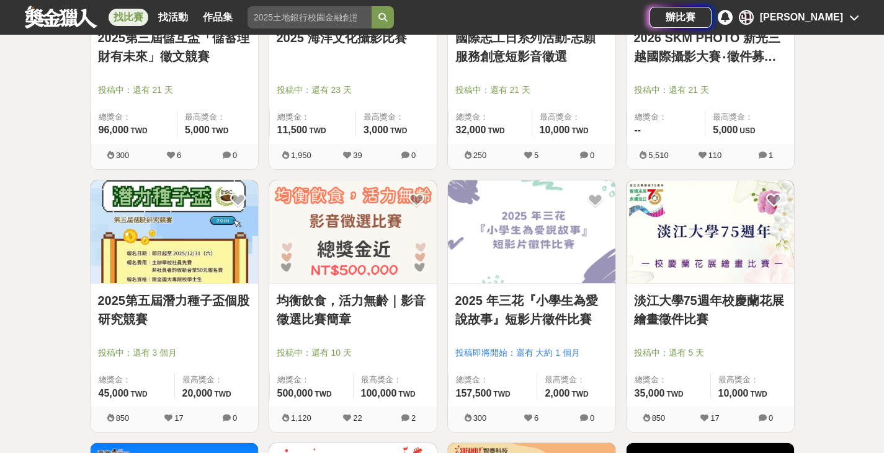
click at [524, 304] on link "2025 年三花『小學生為愛說故事』短影片徵件比賽" at bounding box center [531, 309] width 153 height 37
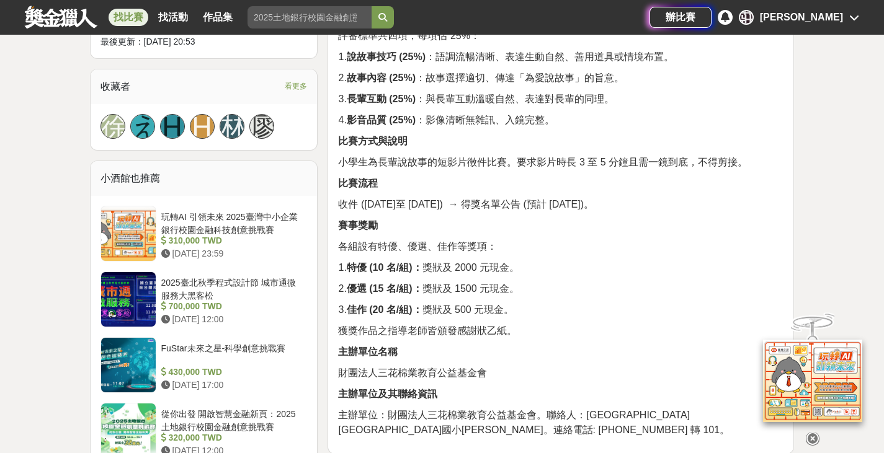
scroll to position [868, 0]
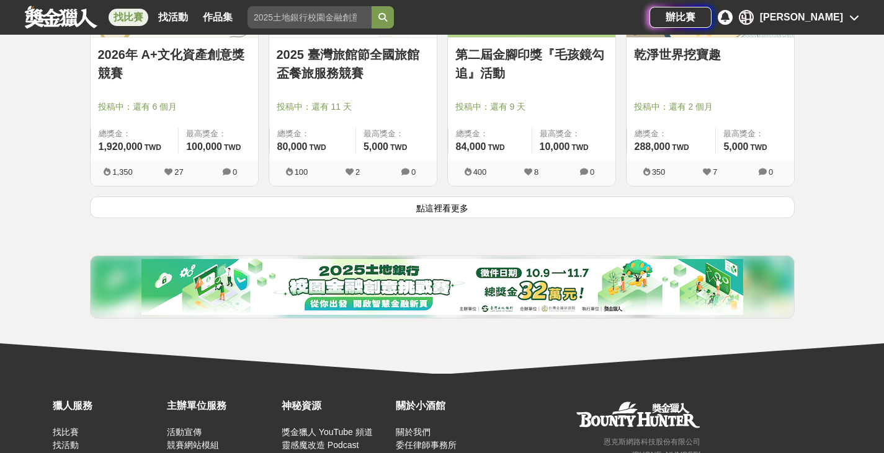
scroll to position [12715, 0]
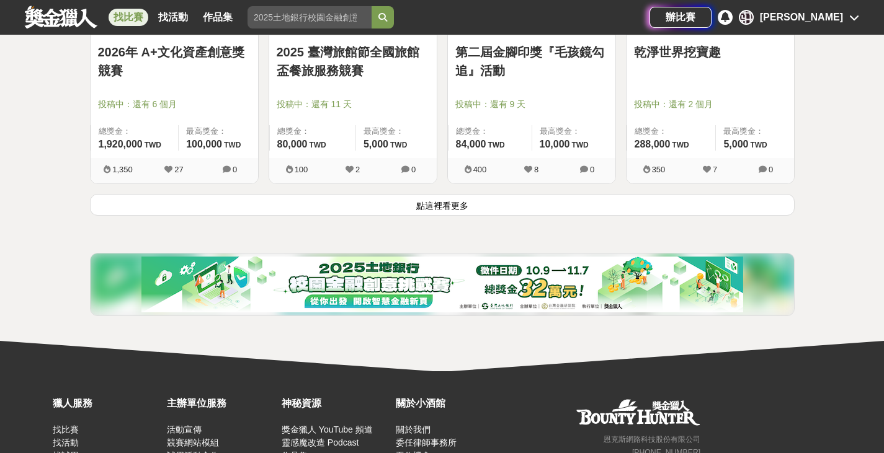
click at [605, 201] on button "點這裡看更多" at bounding box center [442, 205] width 704 height 22
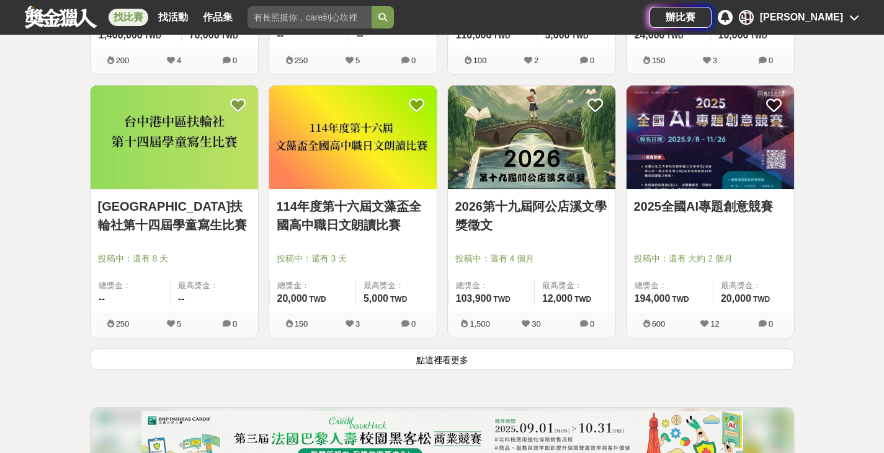
scroll to position [14141, 0]
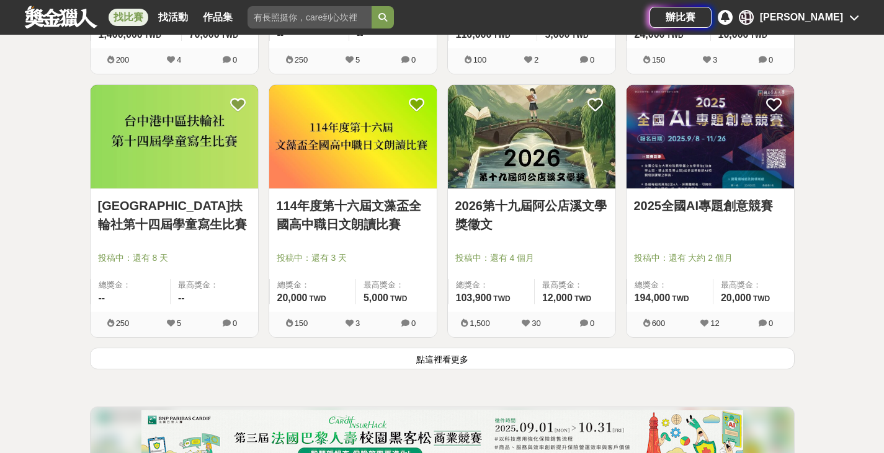
click at [715, 206] on link "2025全國AI專題創意競賽" at bounding box center [710, 206] width 153 height 19
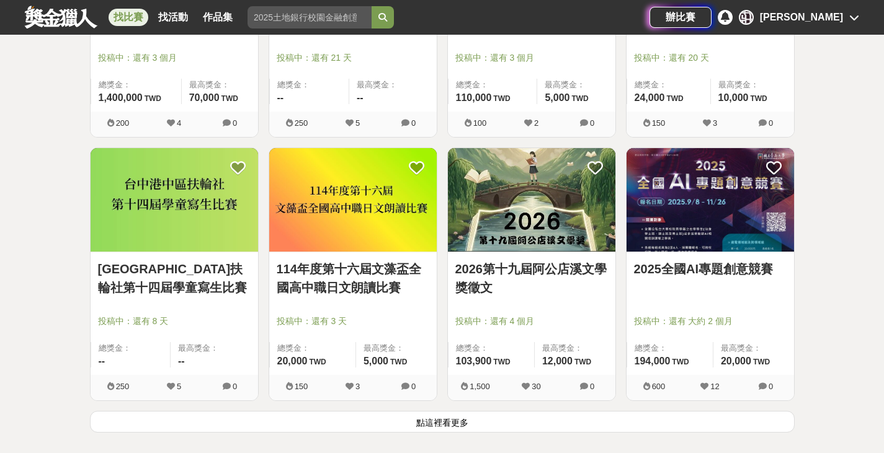
scroll to position [14141, 0]
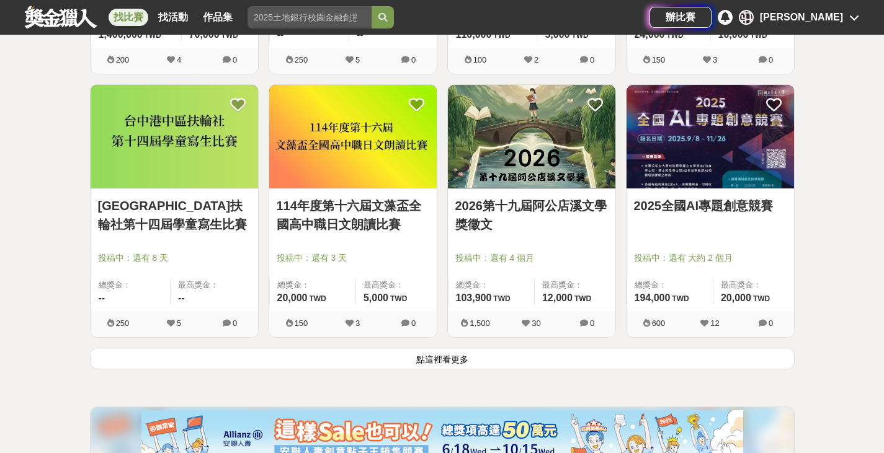
click at [452, 362] on button "點這裡看更多" at bounding box center [442, 359] width 704 height 22
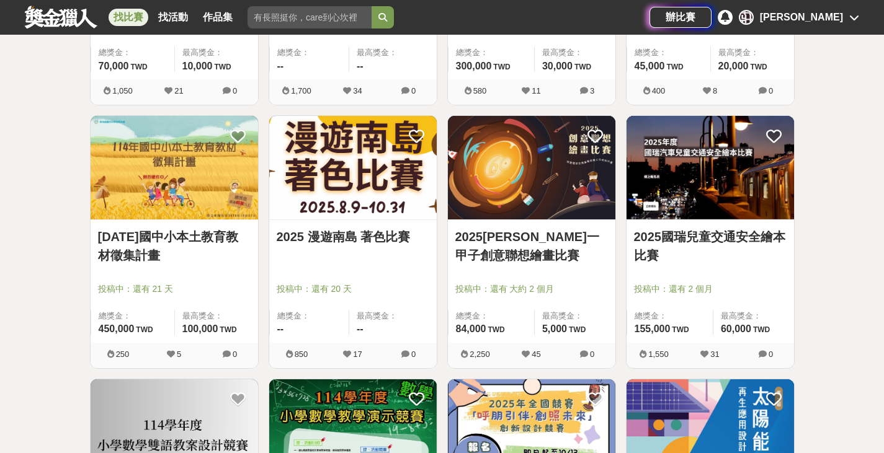
scroll to position [15443, 0]
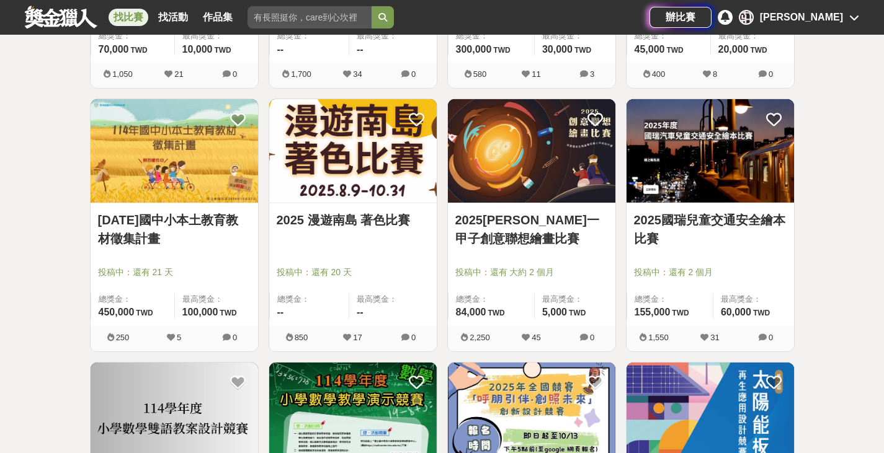
click at [658, 222] on link "2025國瑞兒童交通安全繪本比賽" at bounding box center [710, 229] width 153 height 37
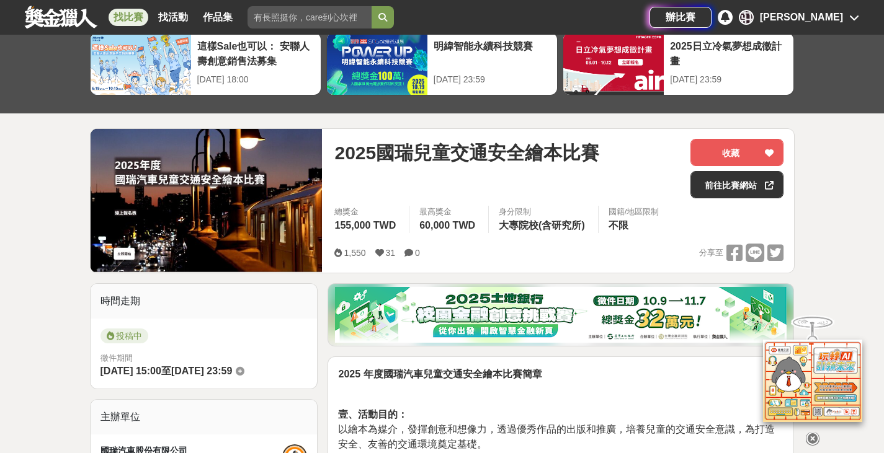
scroll to position [62, 0]
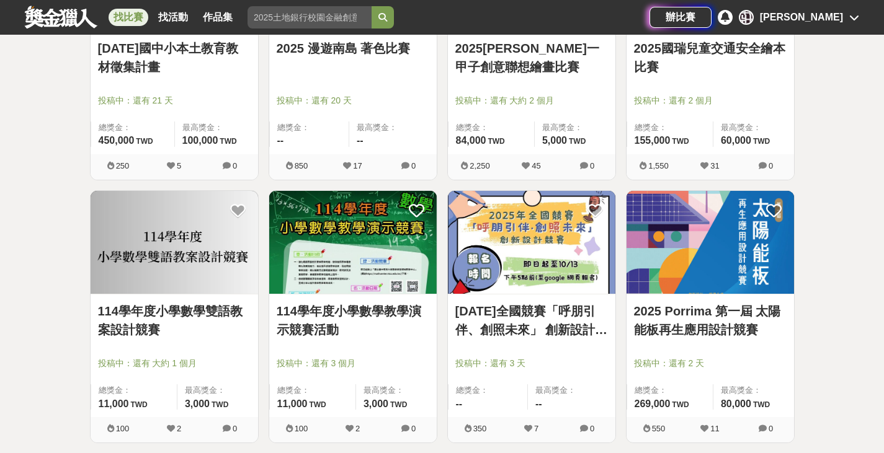
scroll to position [15629, 0]
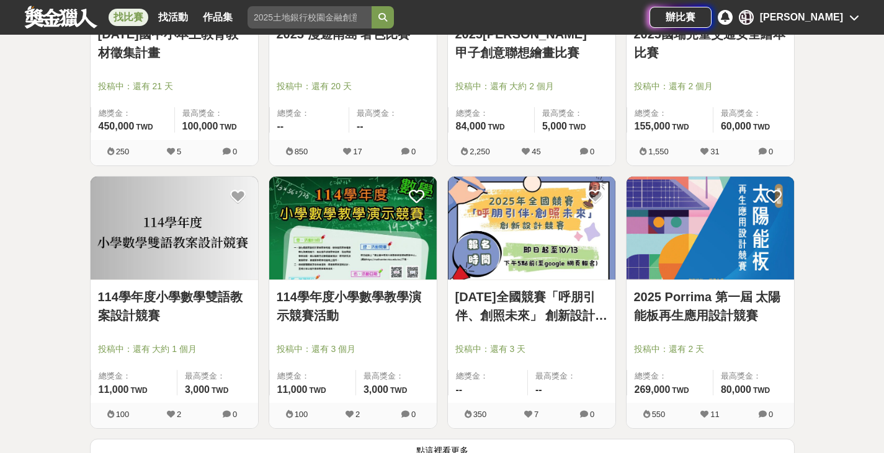
click at [346, 296] on link "114學年度小學數學教學演示競賽活動" at bounding box center [353, 306] width 153 height 37
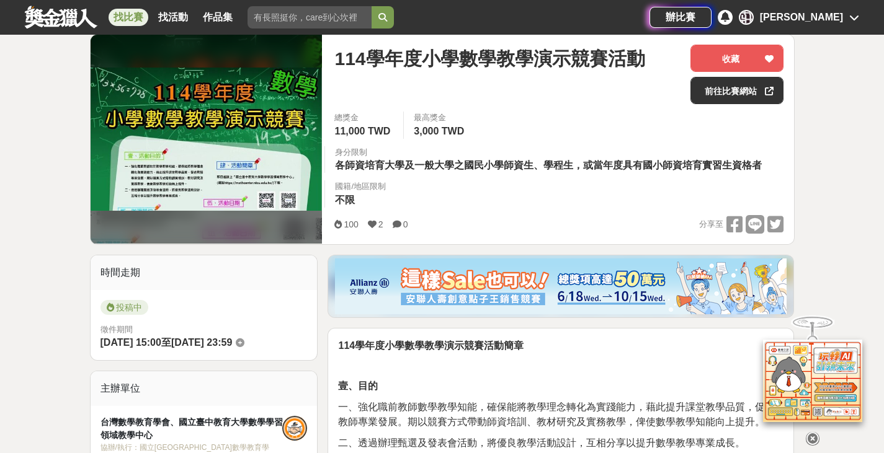
scroll to position [186, 0]
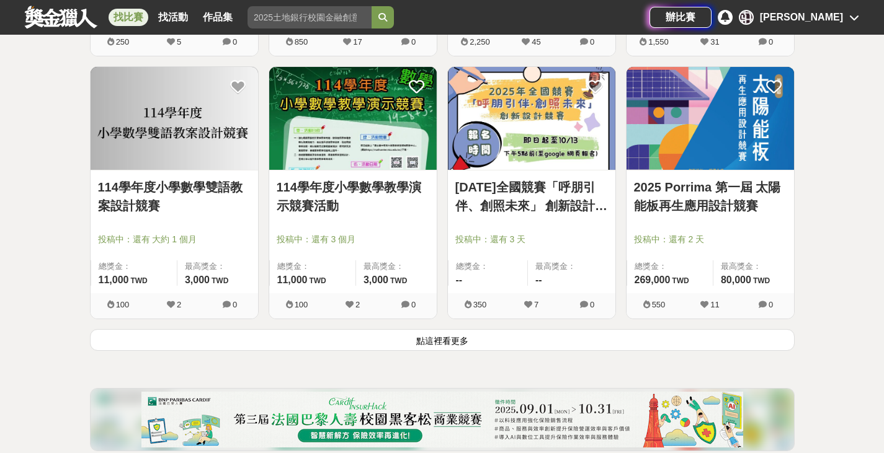
scroll to position [15753, 0]
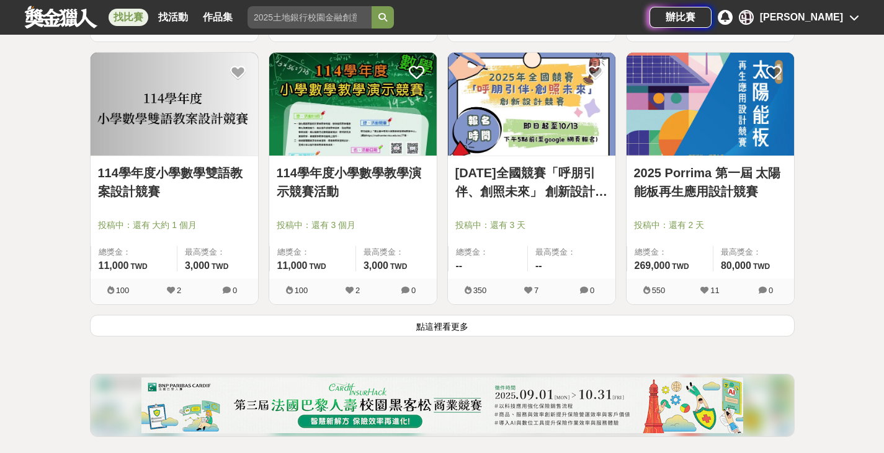
click at [537, 324] on button "點這裡看更多" at bounding box center [442, 326] width 704 height 22
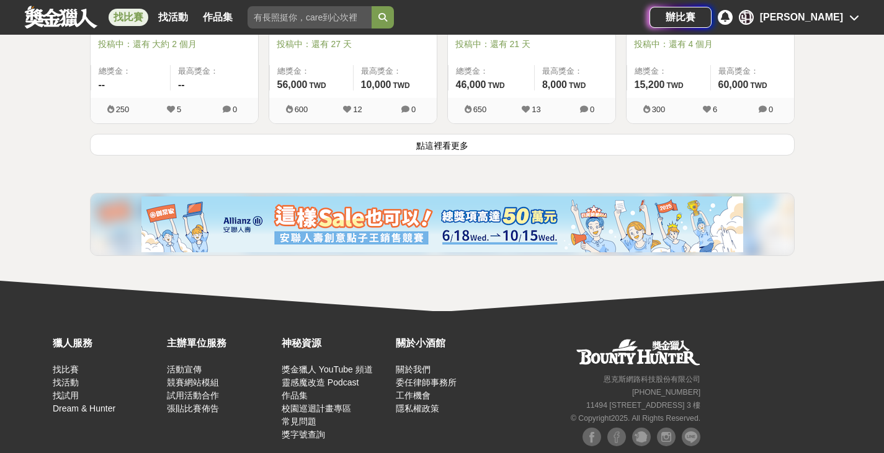
scroll to position [17545, 0]
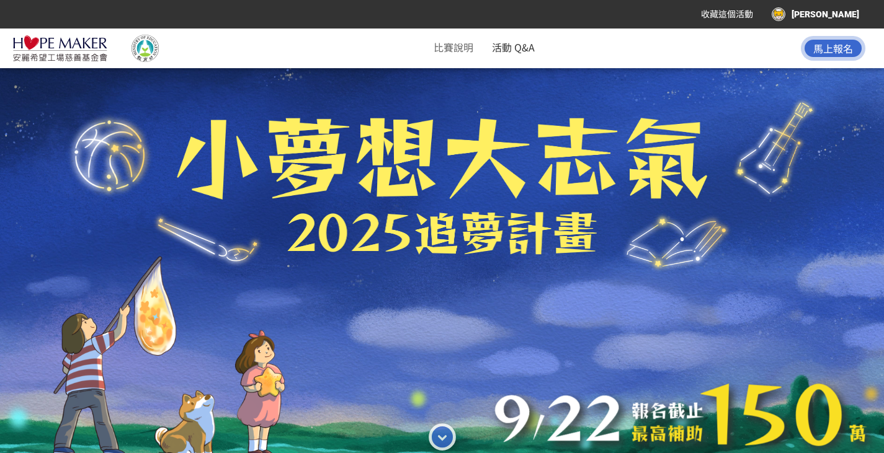
click at [528, 48] on link "活動 Q&A" at bounding box center [513, 47] width 43 height 15
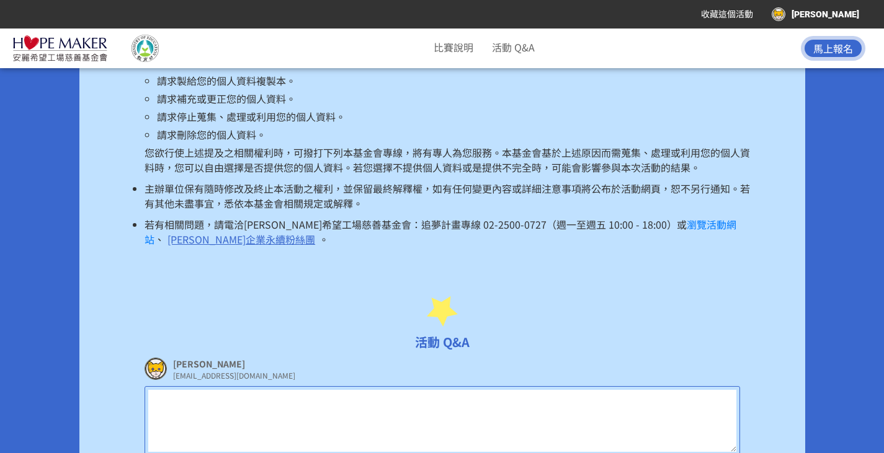
scroll to position [6150, 0]
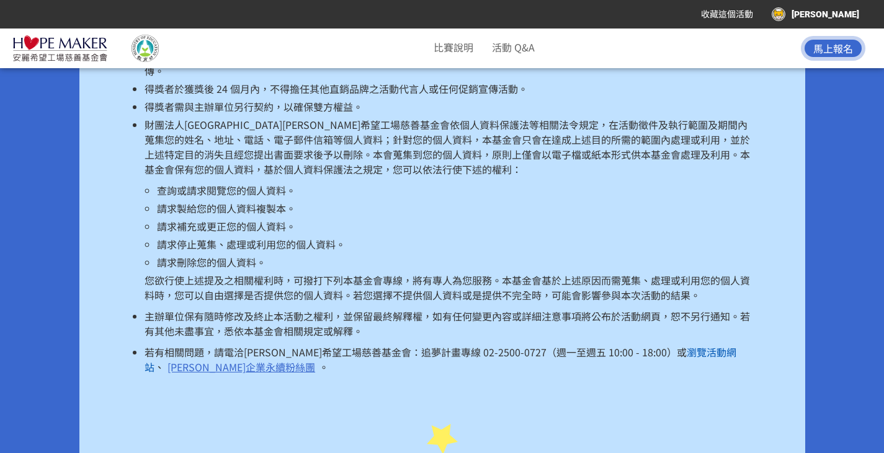
click at [675, 345] on link "瀏覽活動網站" at bounding box center [440, 360] width 592 height 30
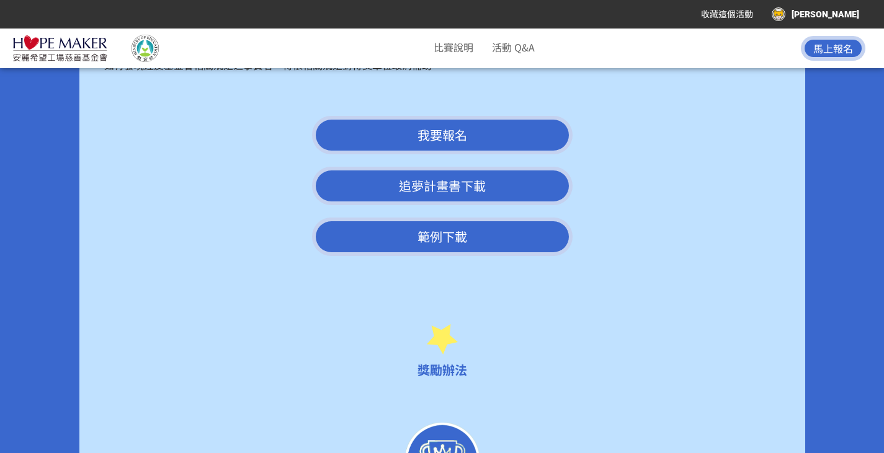
scroll to position [2418, 0]
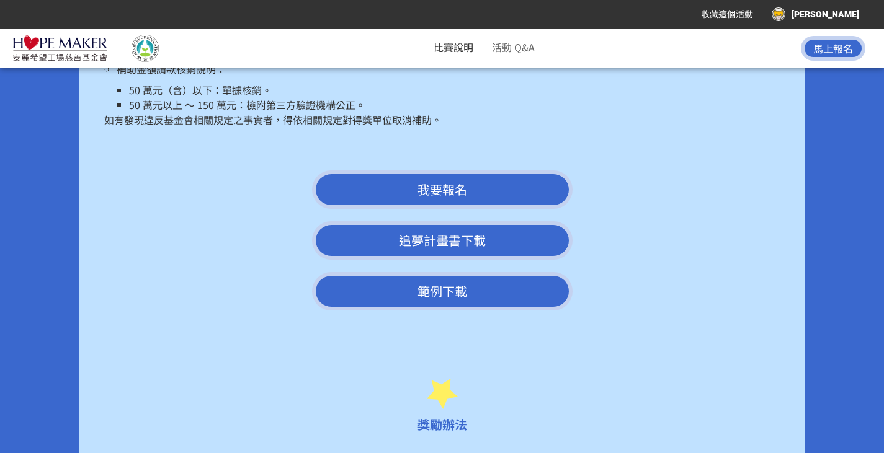
click at [461, 45] on link "比賽說明" at bounding box center [453, 47] width 40 height 15
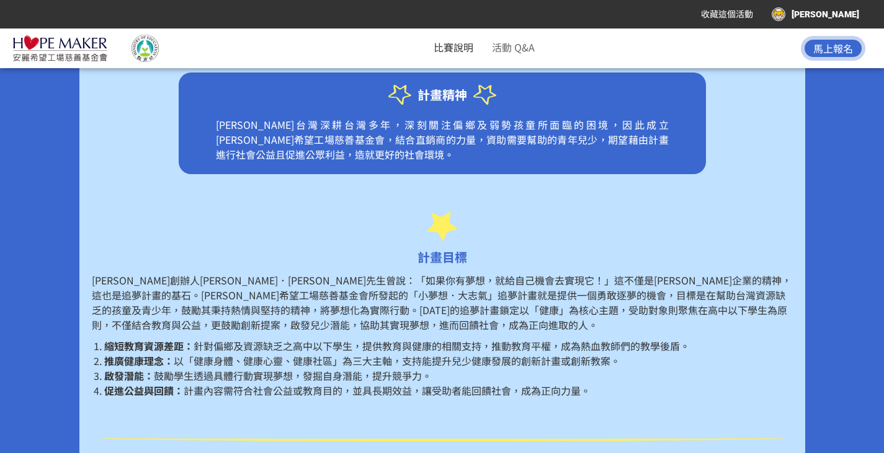
scroll to position [422, 0]
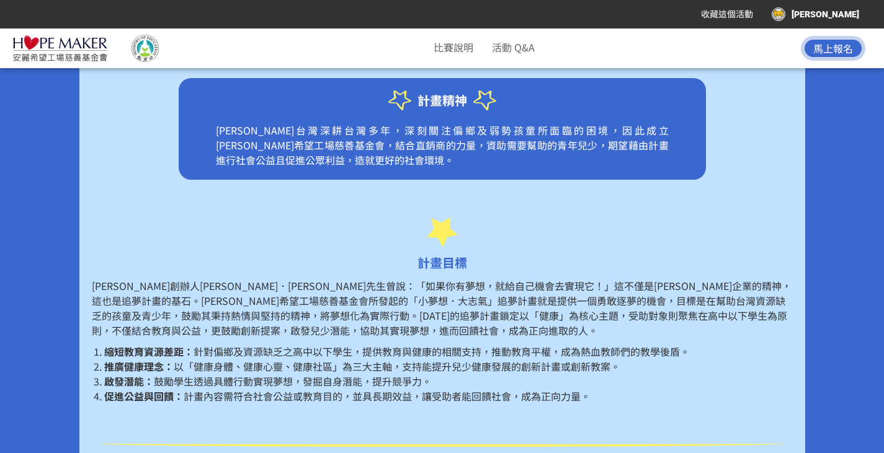
click at [443, 318] on p "[PERSON_NAME]創辦人[PERSON_NAME]．[PERSON_NAME]先生曾說：「如果你有夢想，就給自己機會去實現它！」這不僅是[PERSON…" at bounding box center [442, 308] width 701 height 60
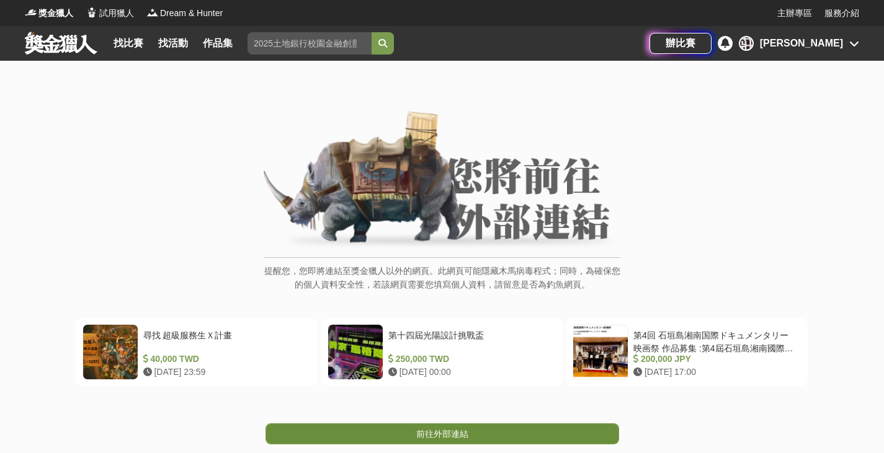
click at [514, 435] on link "前往外部連結" at bounding box center [441, 433] width 353 height 21
